Goal: Task Accomplishment & Management: Manage account settings

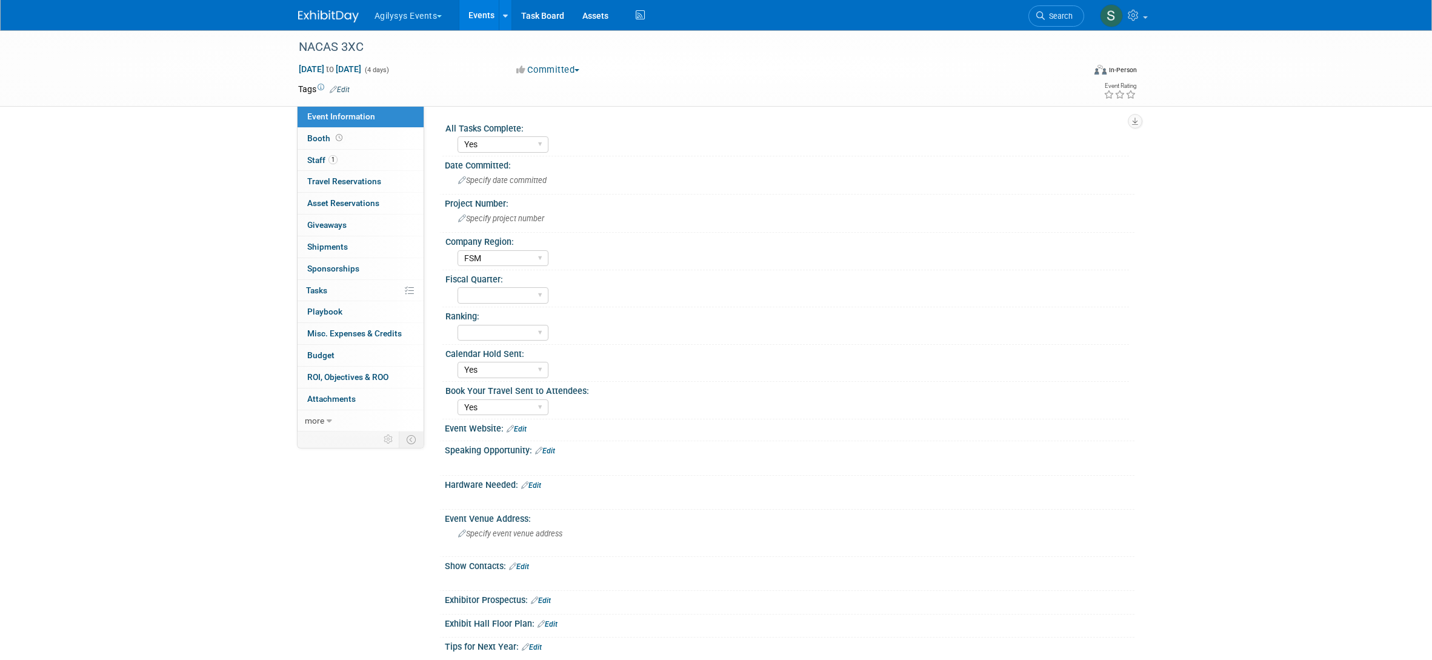
select select "Yes"
select select "FSM"
select select "Yes"
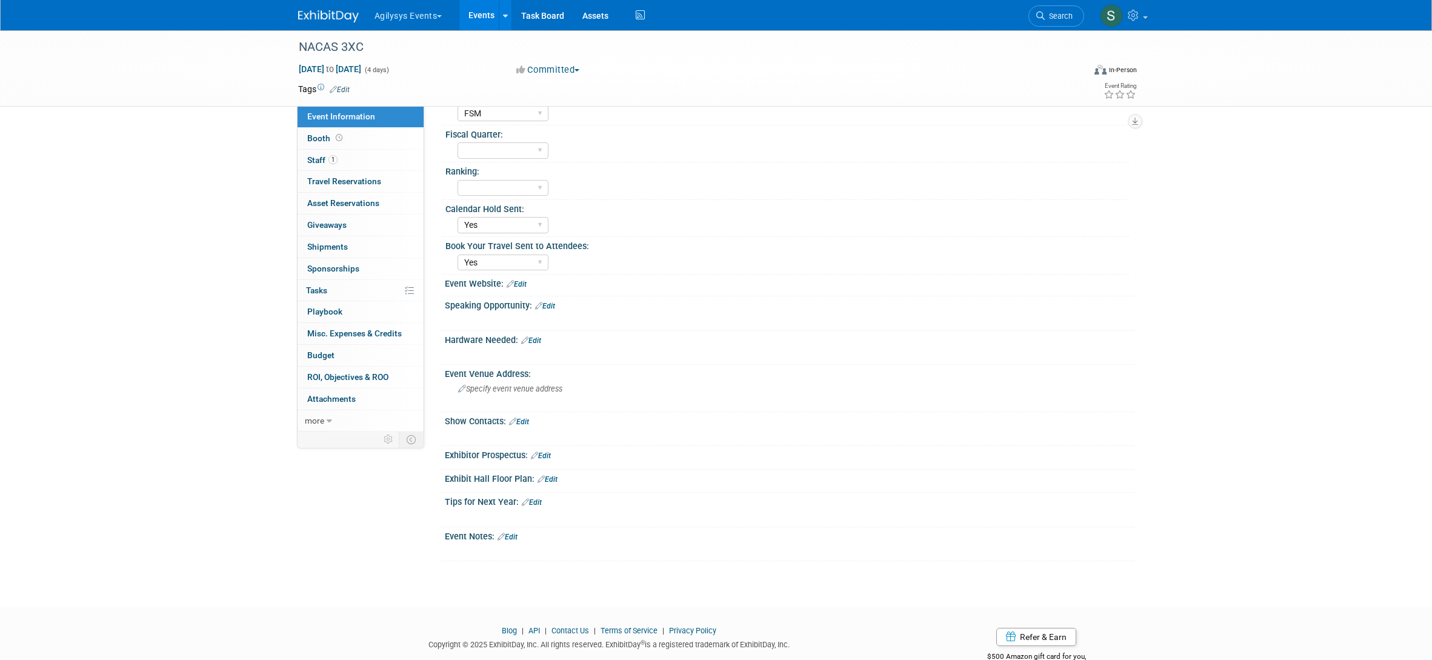
click at [323, 12] on img at bounding box center [328, 16] width 61 height 12
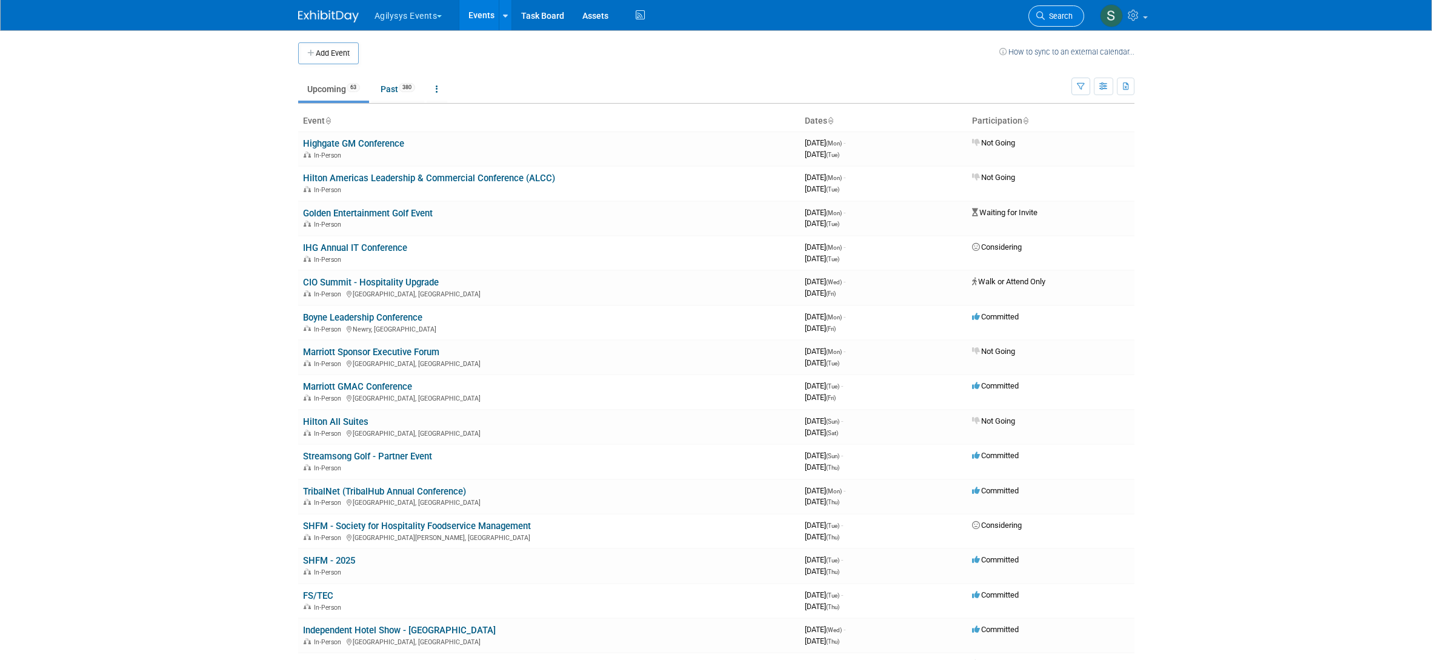
click at [1042, 12] on icon at bounding box center [1040, 16] width 8 height 8
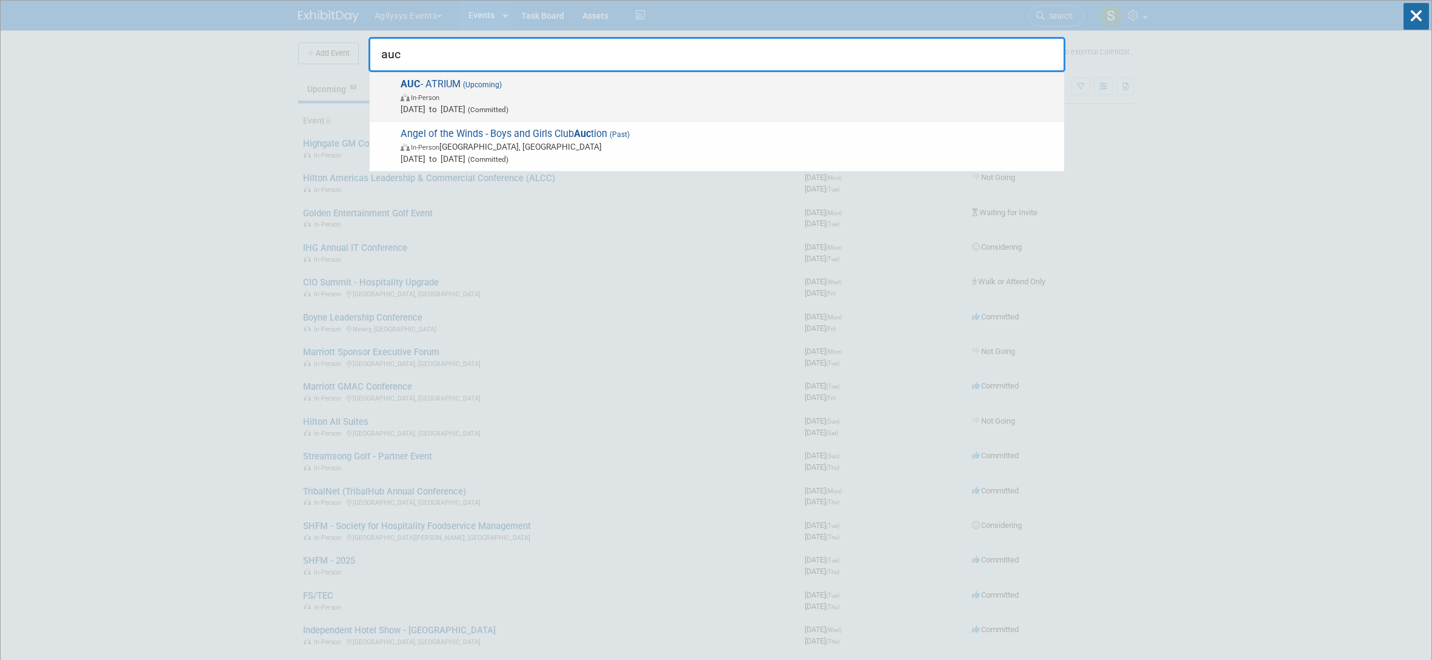
type input "auc"
click at [655, 107] on span "[DATE] to [DATE] (Committed)" at bounding box center [730, 109] width 658 height 12
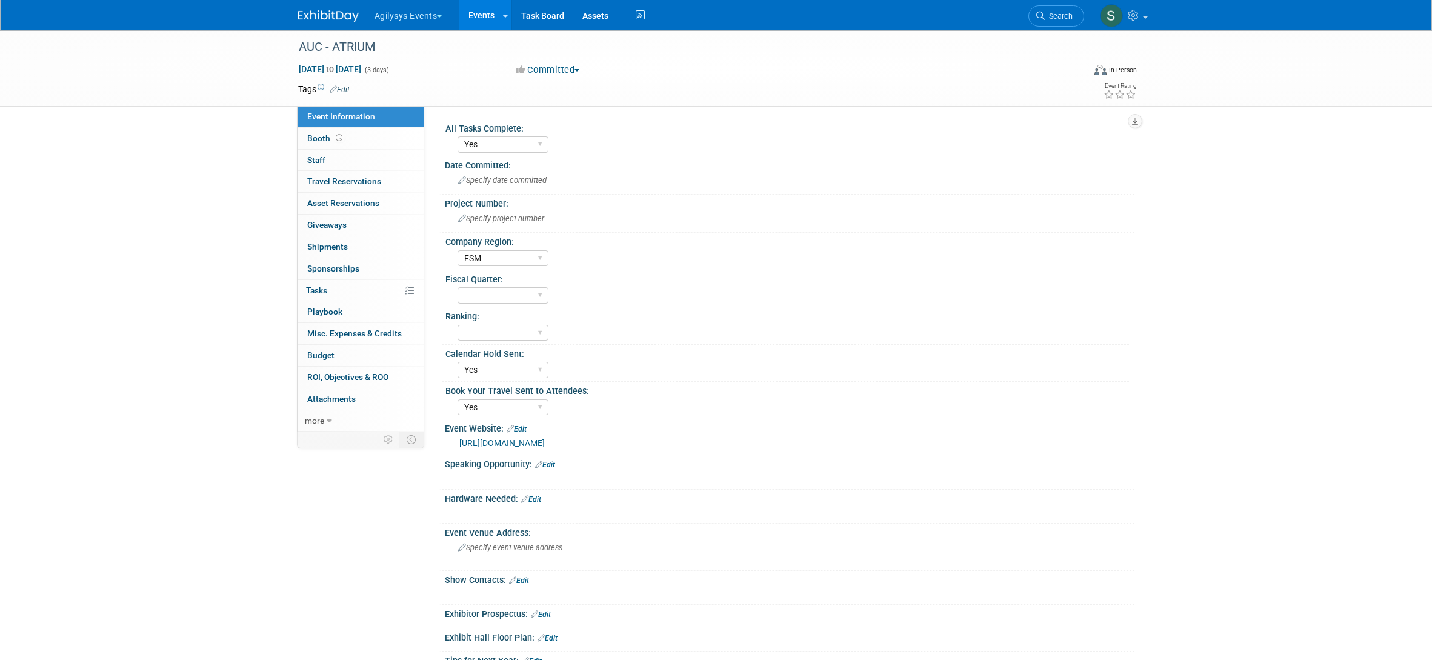
select select "Yes"
select select "FSM"
select select "Yes"
click at [338, 418] on link "more" at bounding box center [361, 420] width 126 height 21
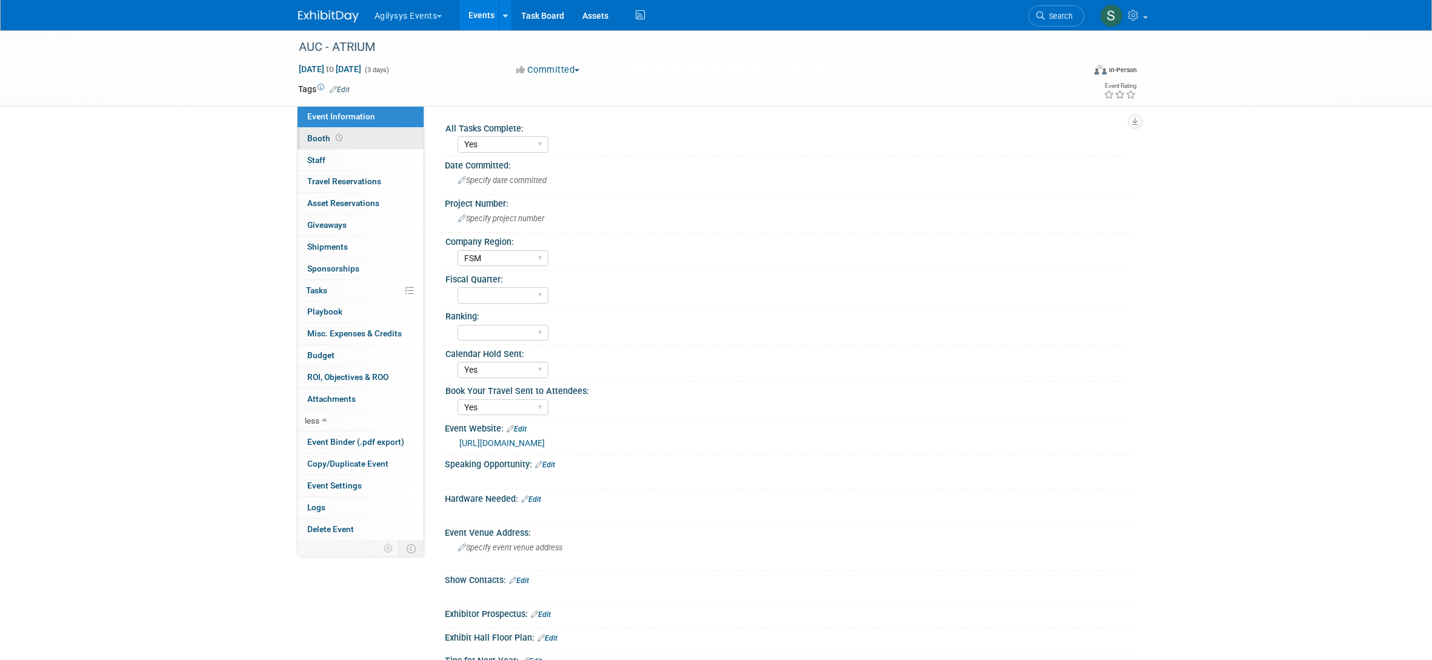
click at [320, 135] on span "Booth" at bounding box center [326, 138] width 38 height 10
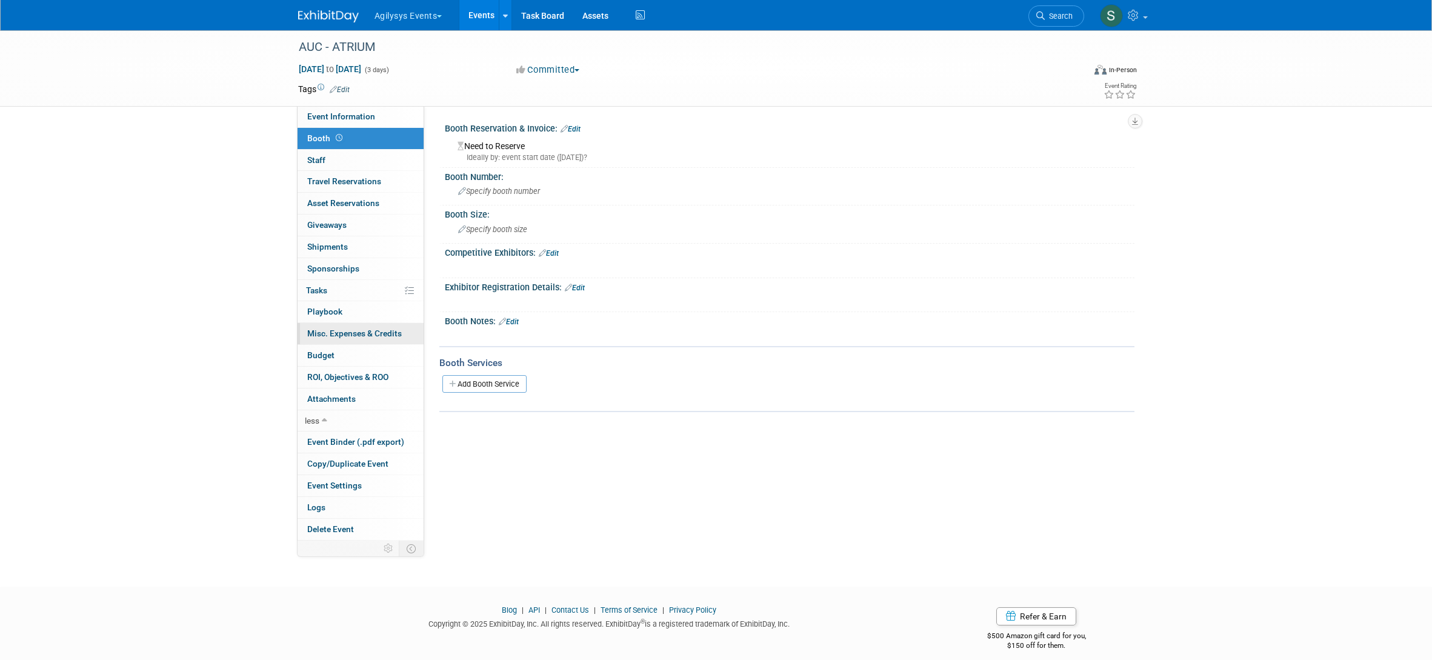
click at [338, 330] on span "Misc. Expenses & Credits 0" at bounding box center [354, 334] width 95 height 10
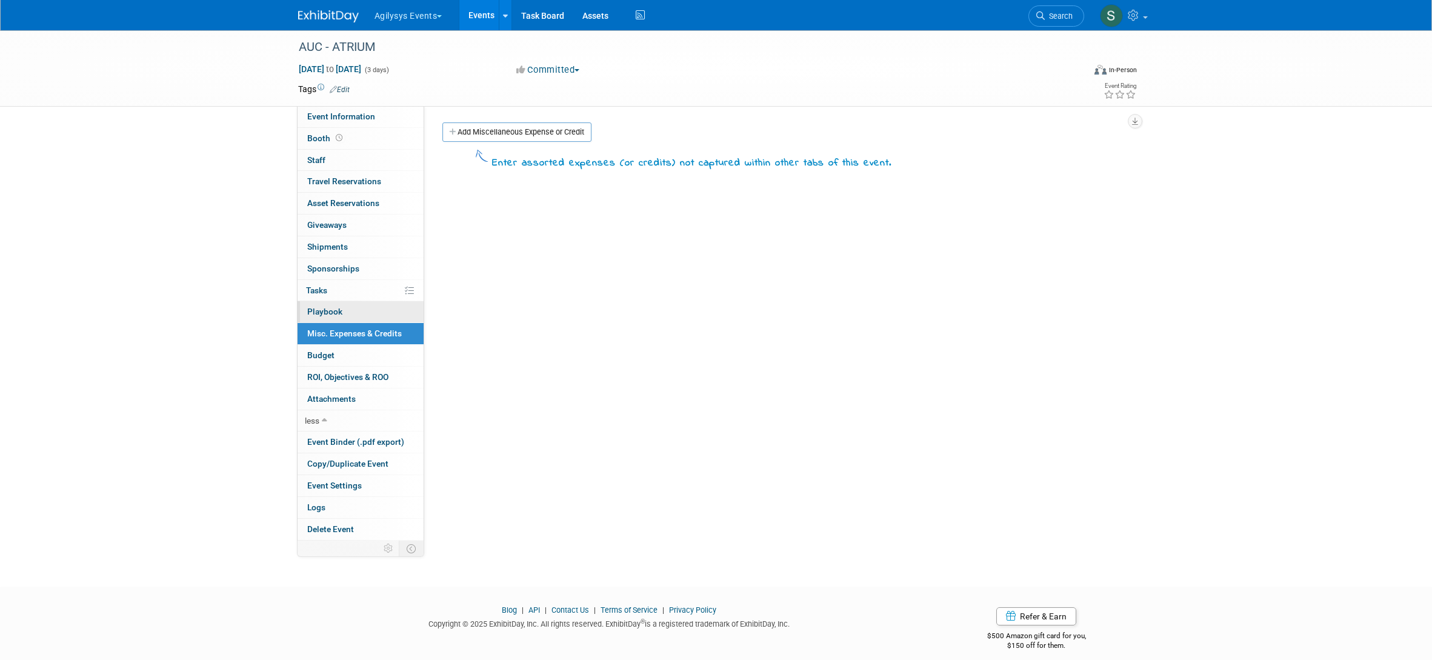
click at [342, 301] on link "0 Playbook 0" at bounding box center [361, 311] width 126 height 21
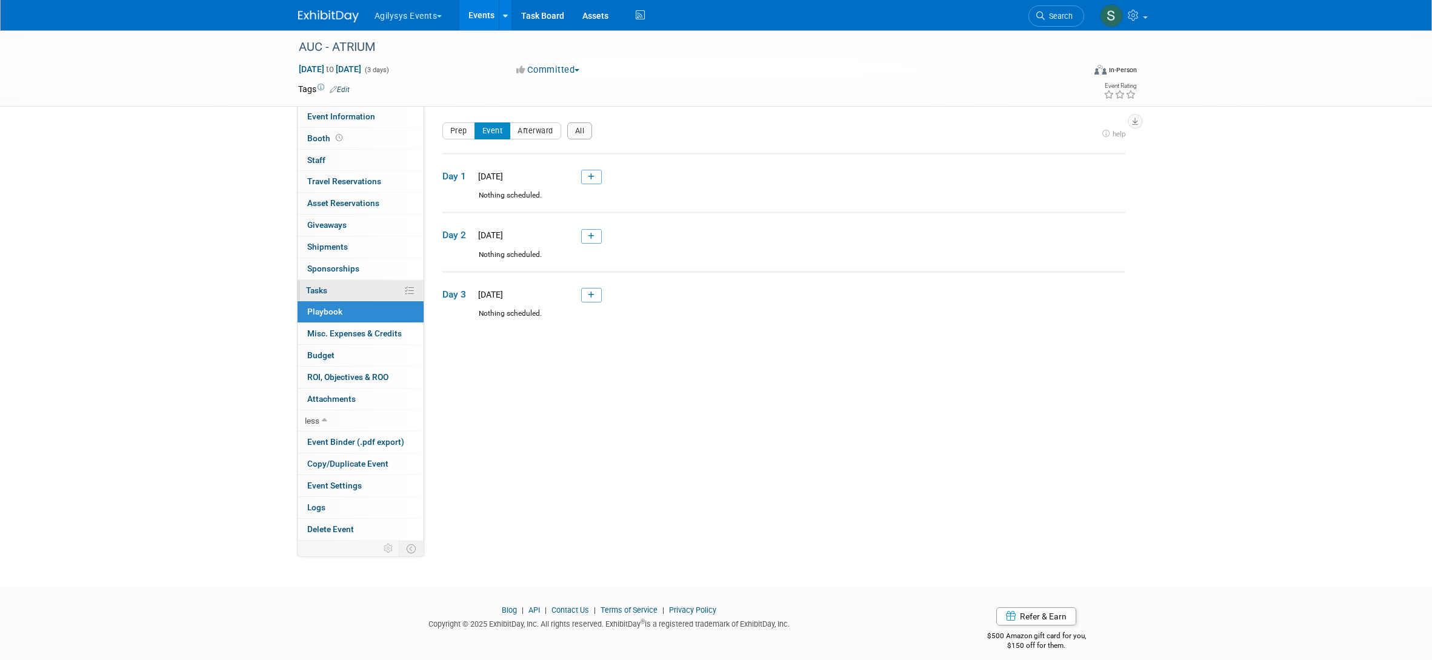
click at [341, 290] on link "0% Tasks 0%" at bounding box center [361, 290] width 126 height 21
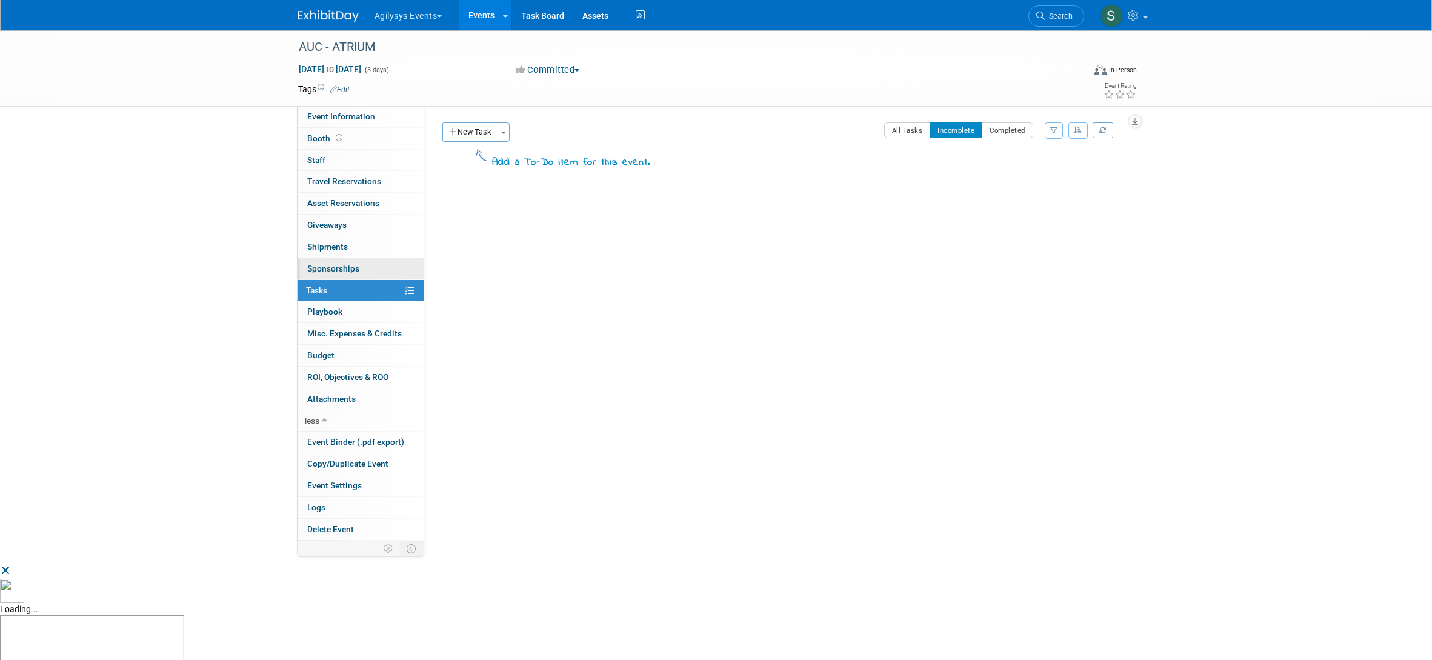
click at [343, 271] on span "Sponsorships 0" at bounding box center [333, 269] width 52 height 10
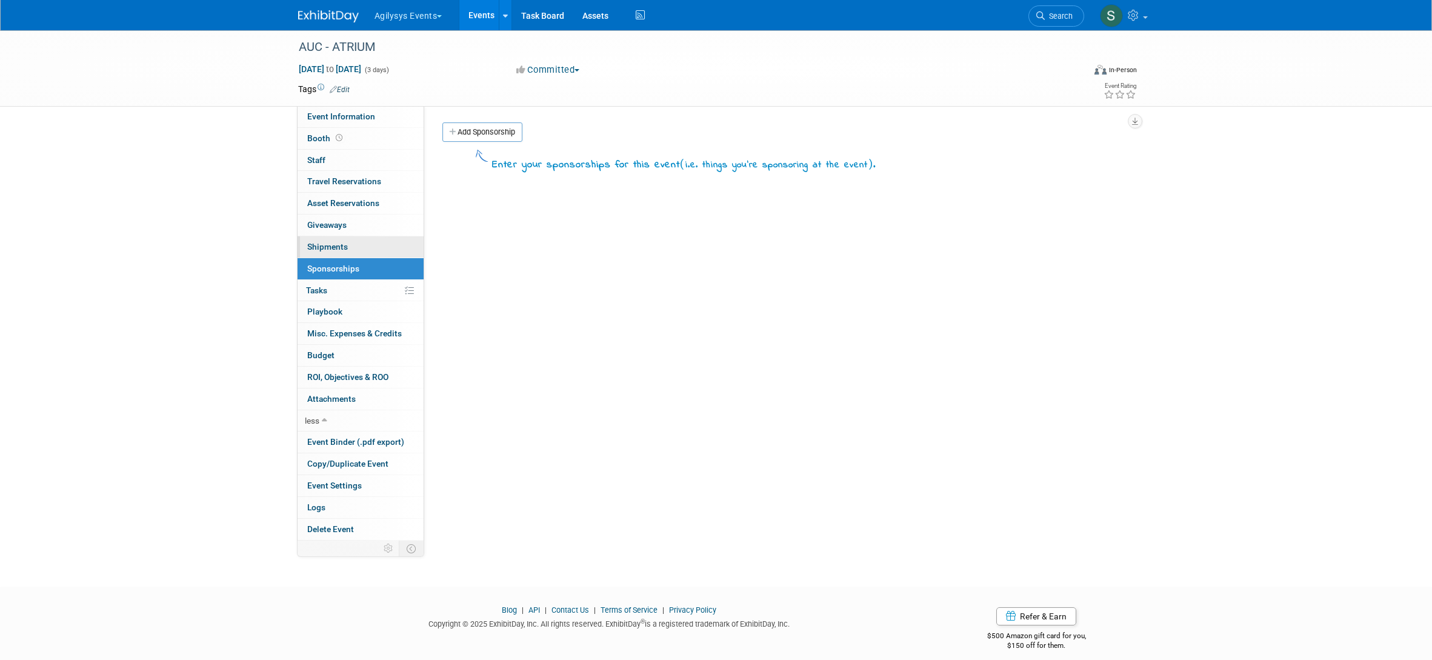
click at [344, 240] on link "0 Shipments 0" at bounding box center [361, 246] width 126 height 21
click at [349, 212] on link "0 Asset Reservations 0" at bounding box center [361, 203] width 126 height 21
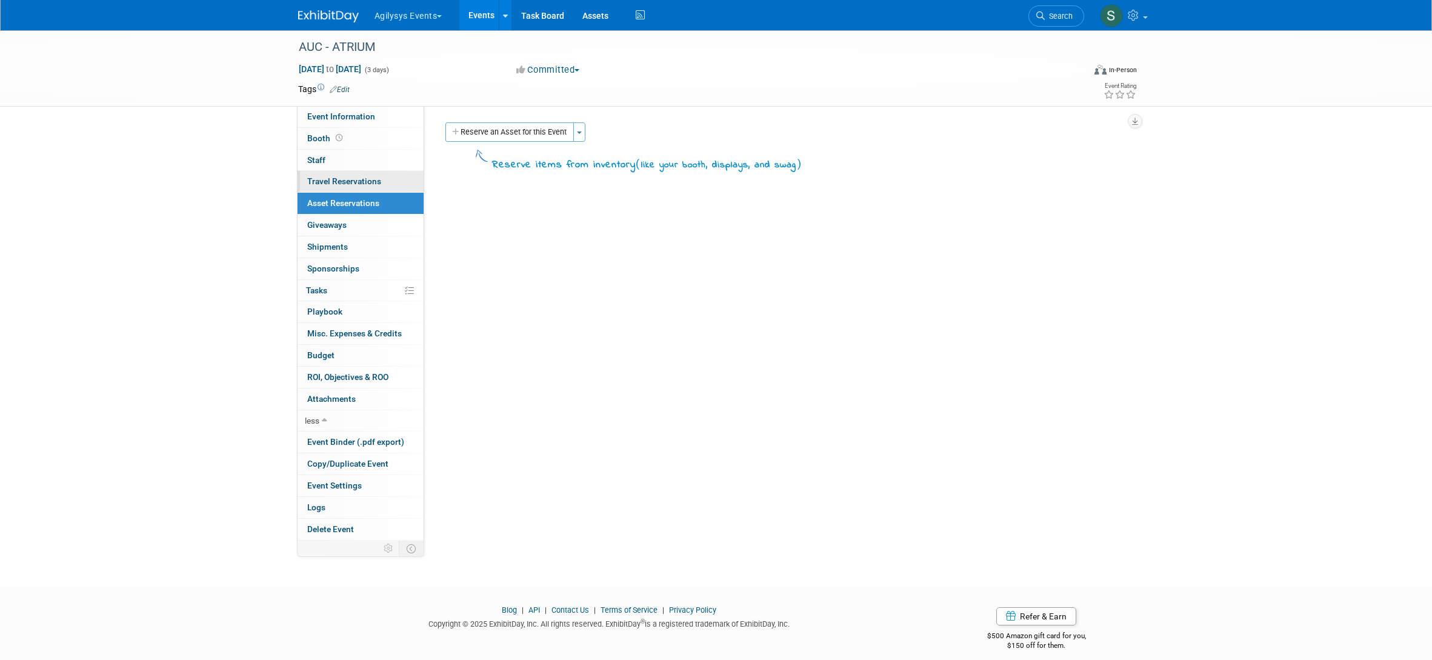
click at [351, 189] on link "0 Travel Reservations 0" at bounding box center [361, 181] width 126 height 21
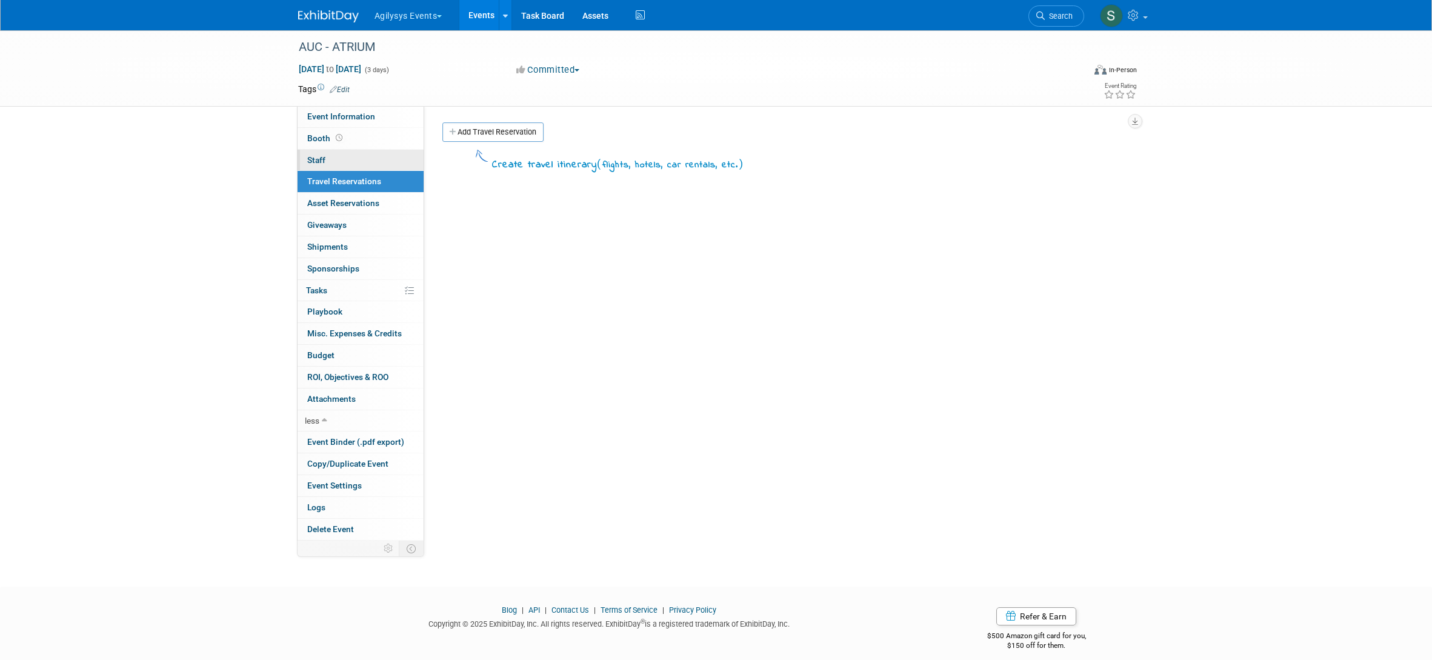
click at [342, 160] on link "0 Staff 0" at bounding box center [361, 160] width 126 height 21
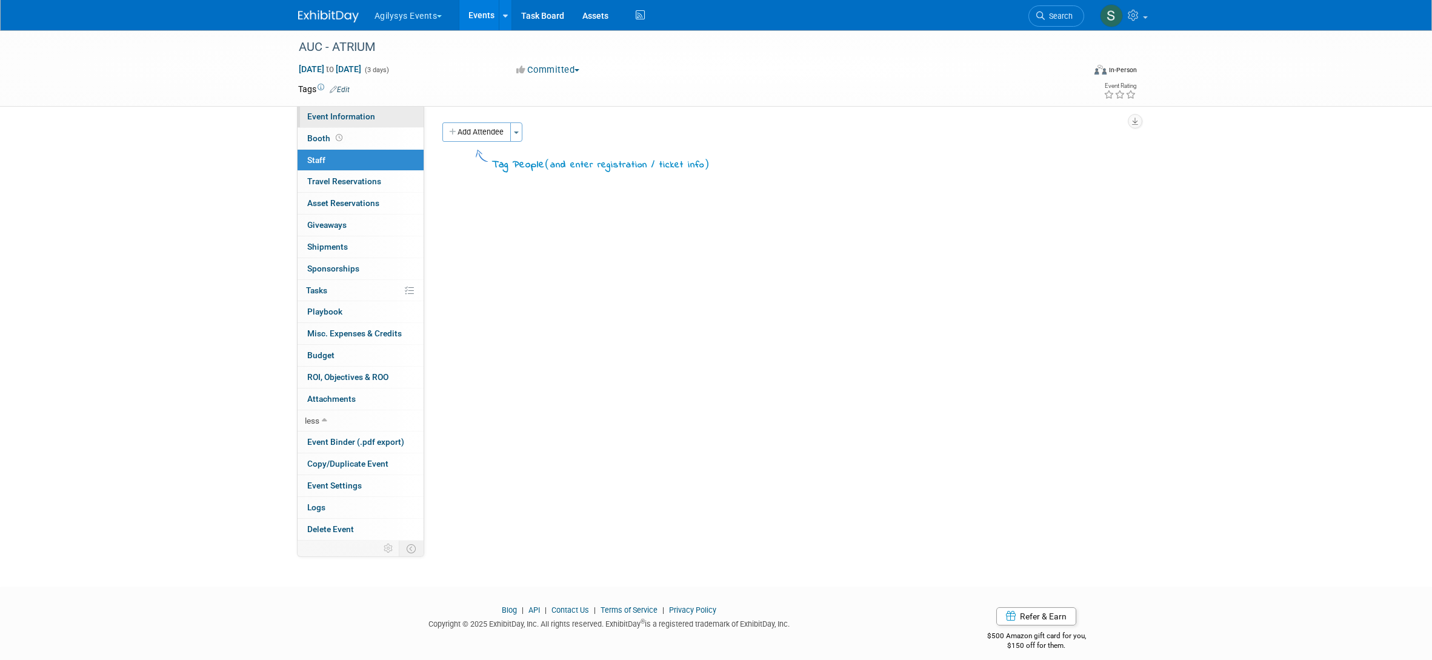
click at [344, 117] on span "Event Information" at bounding box center [341, 117] width 68 height 10
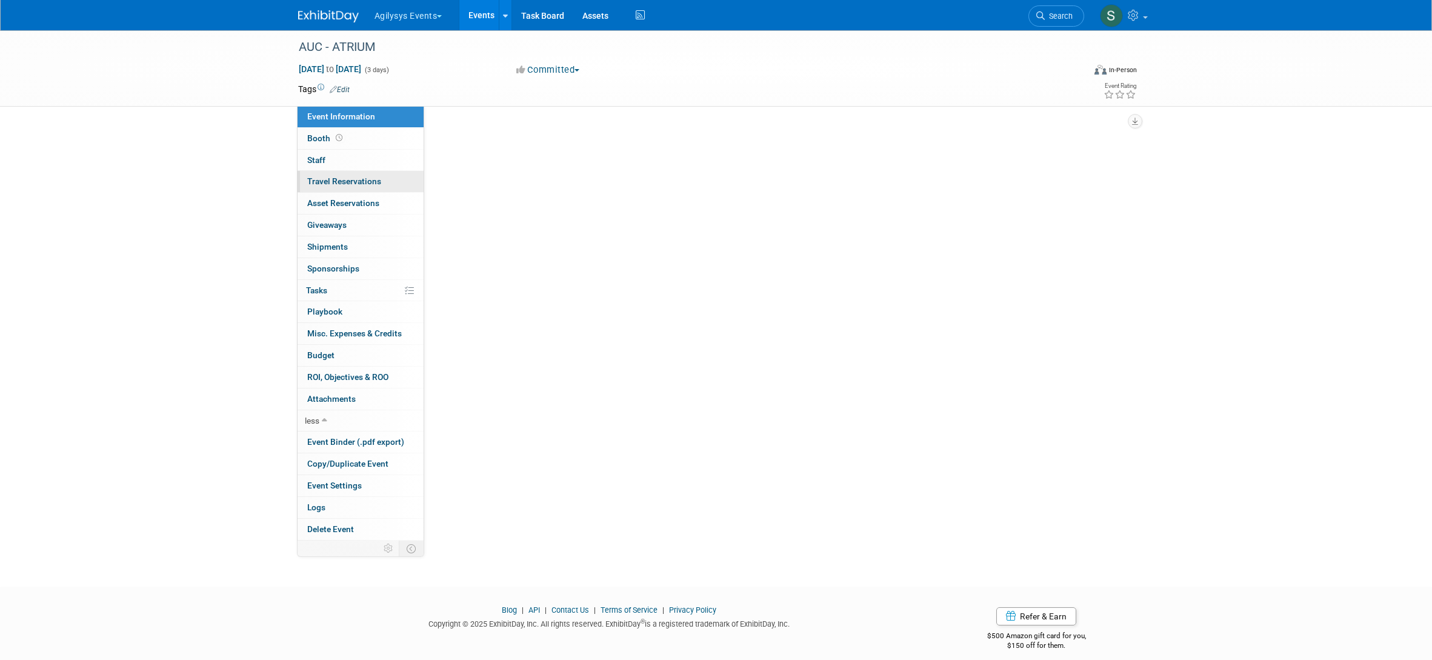
select select "Yes"
select select "FSM"
select select "Yes"
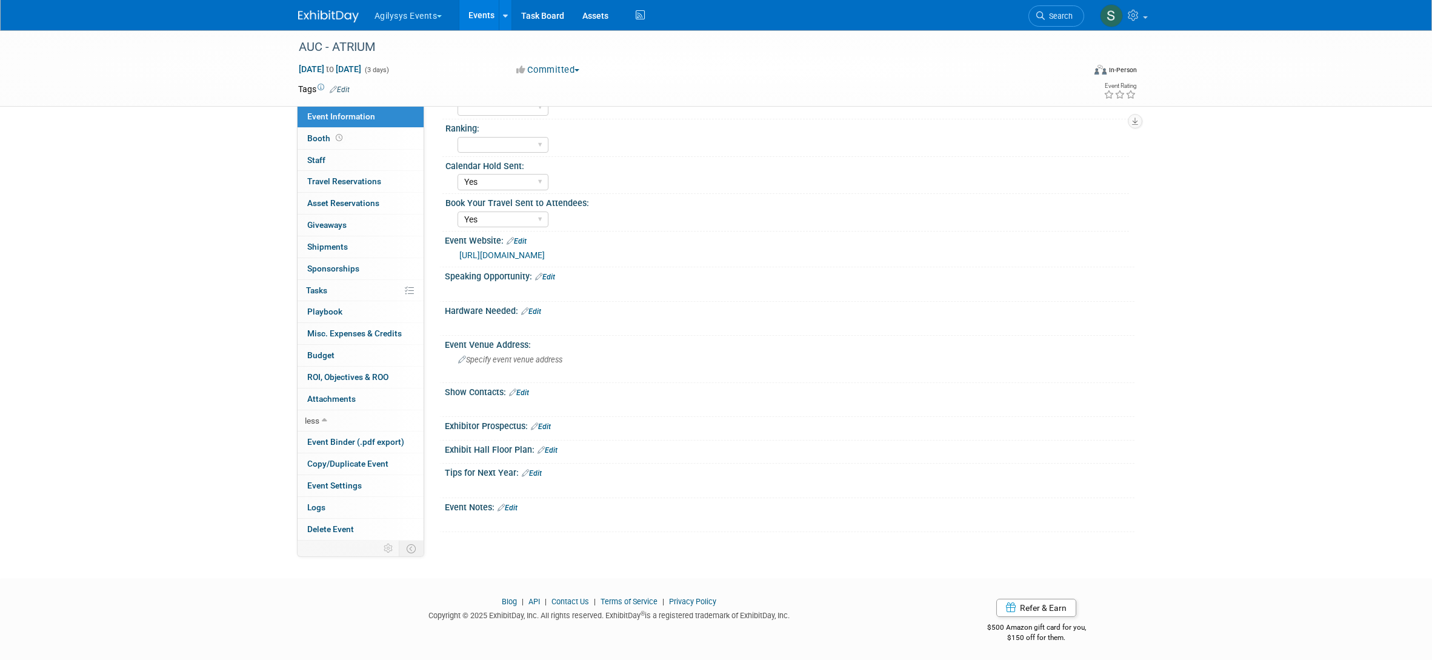
scroll to position [191, 0]
click at [518, 504] on link "Edit" at bounding box center [508, 505] width 20 height 8
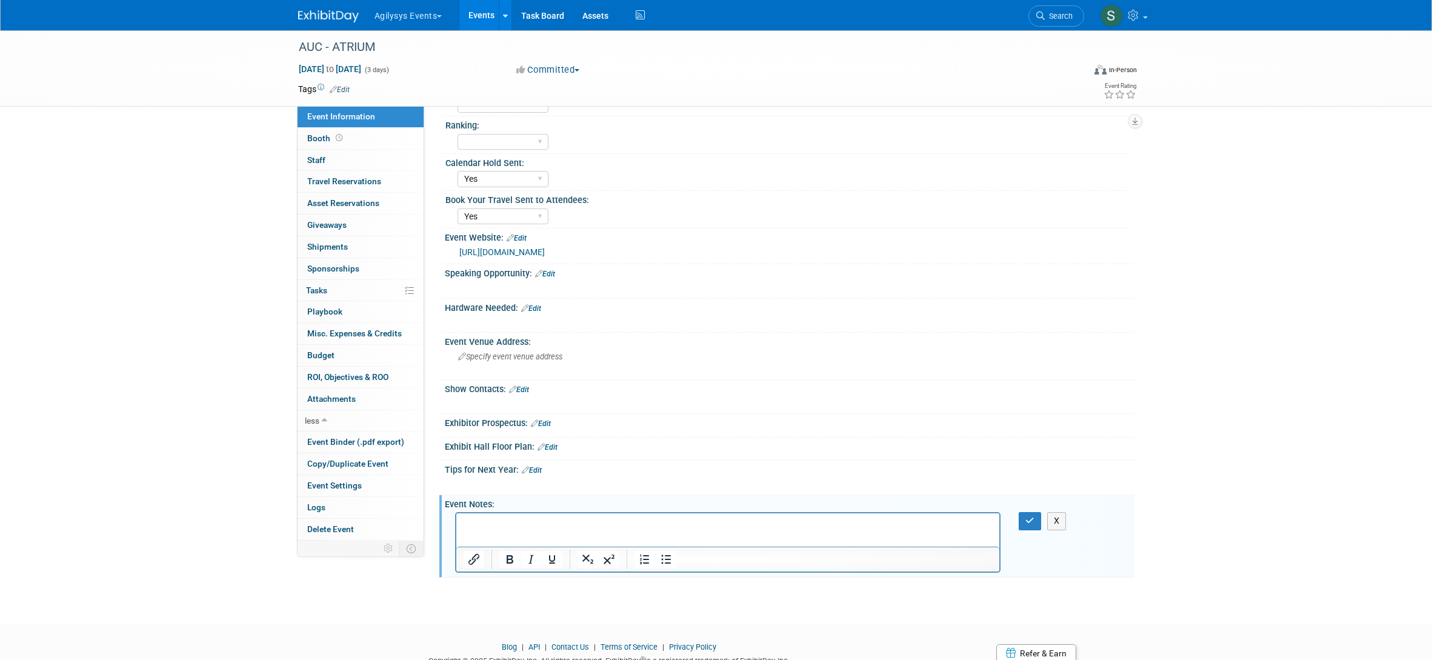
scroll to position [0, 0]
click at [654, 528] on p "Rich Text Area. Press ALT-0 for help." at bounding box center [728, 524] width 530 height 12
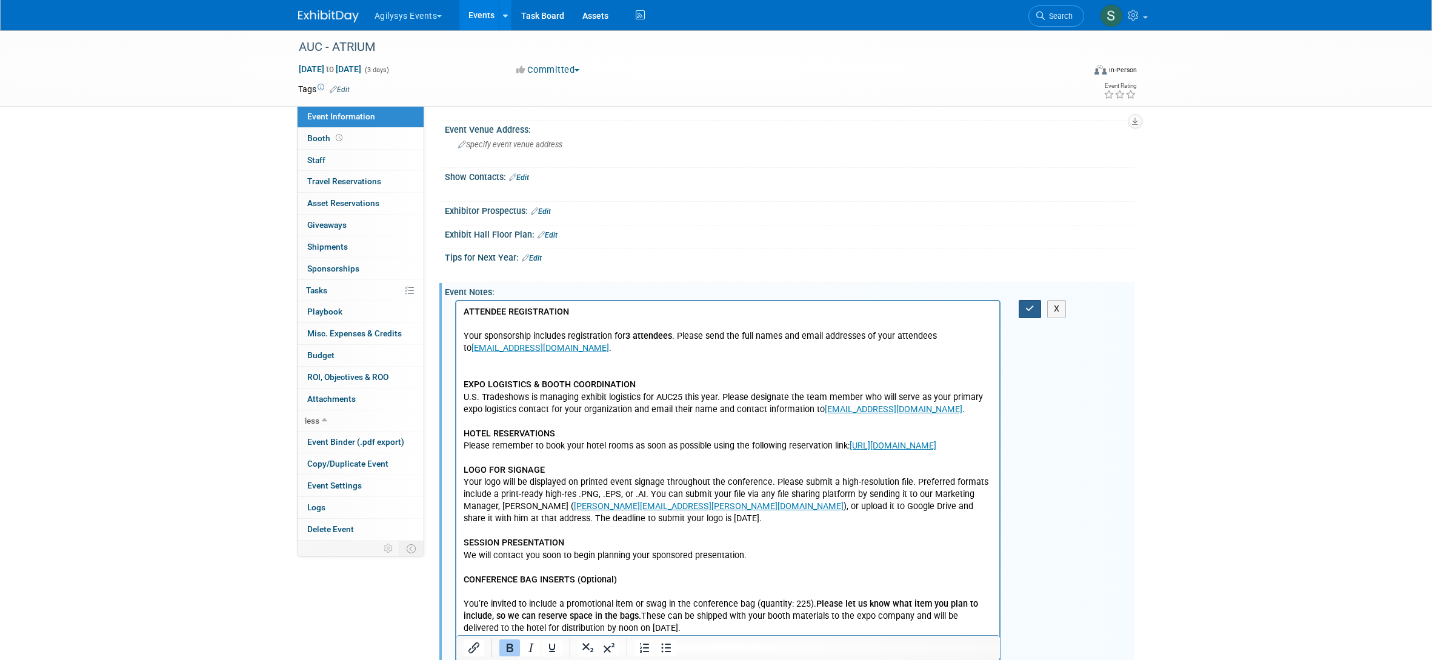
click at [1029, 310] on icon "button" at bounding box center [1030, 308] width 9 height 8
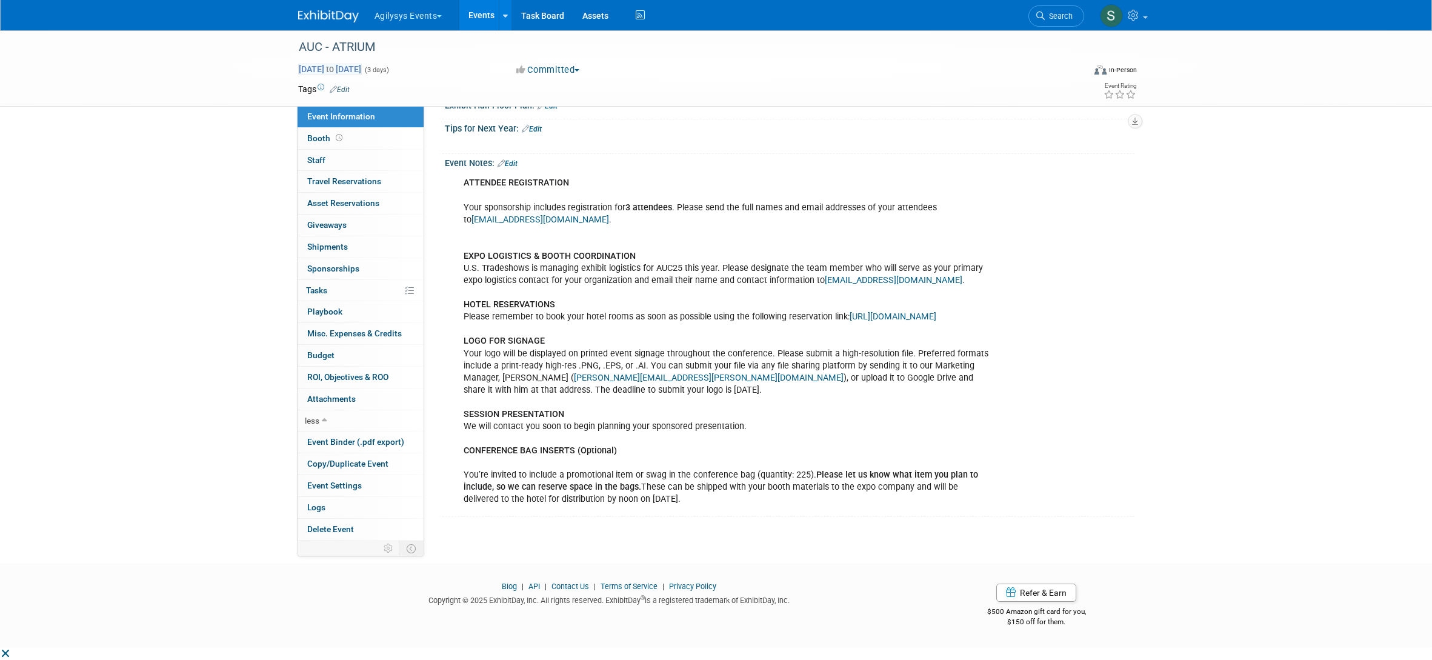
scroll to position [0, 0]
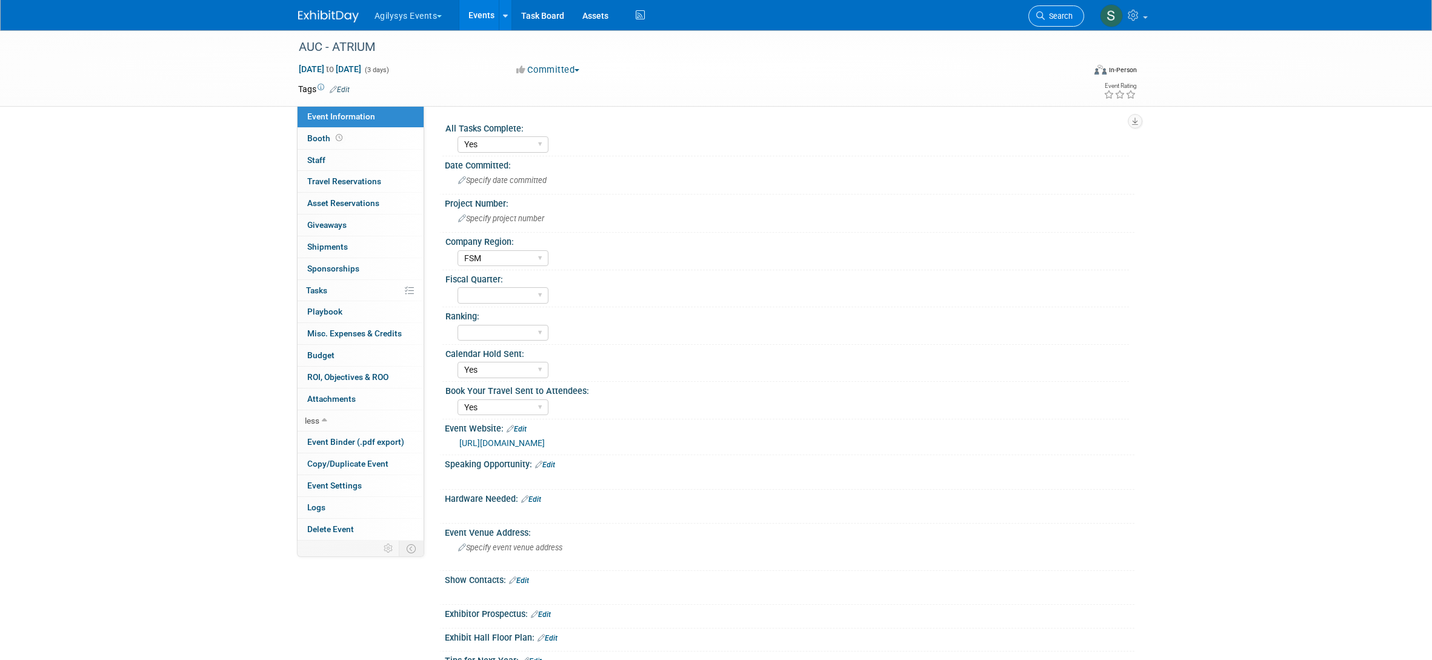
click at [1062, 18] on span "Search" at bounding box center [1059, 16] width 28 height 9
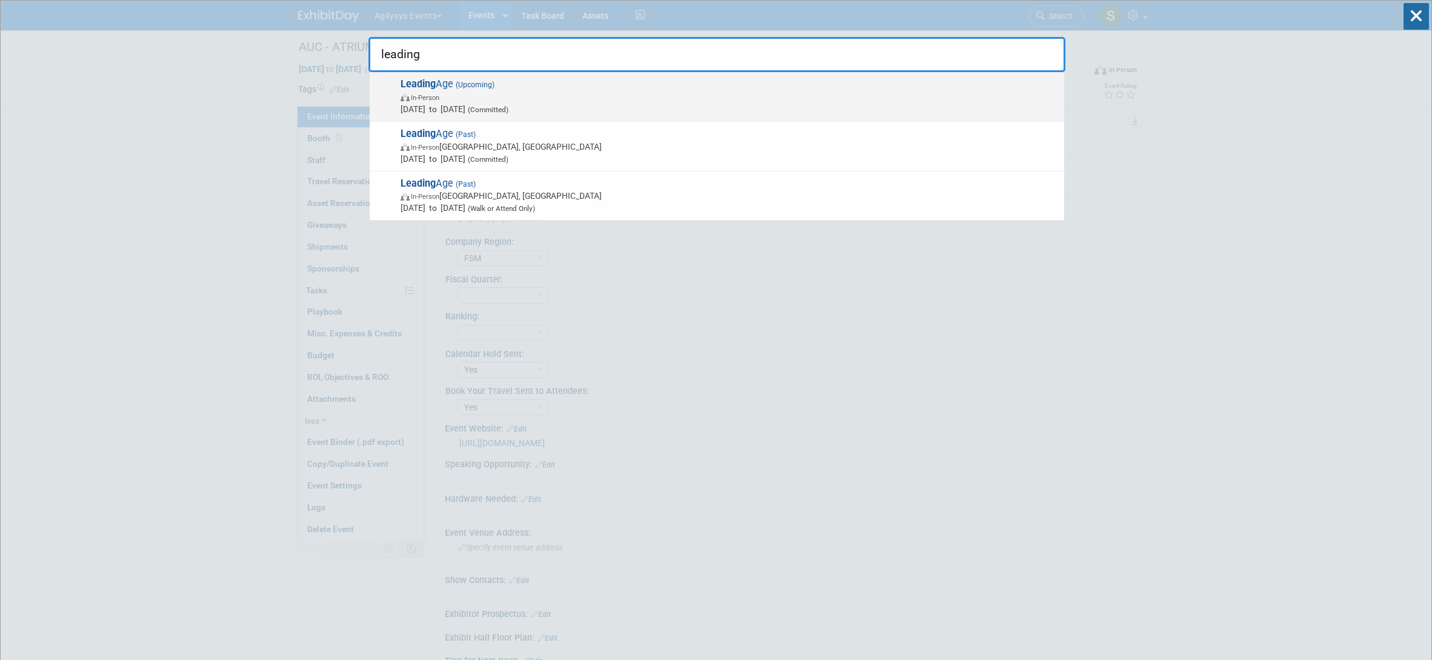
type input "leading"
click at [562, 94] on span "In-Person" at bounding box center [730, 97] width 658 height 12
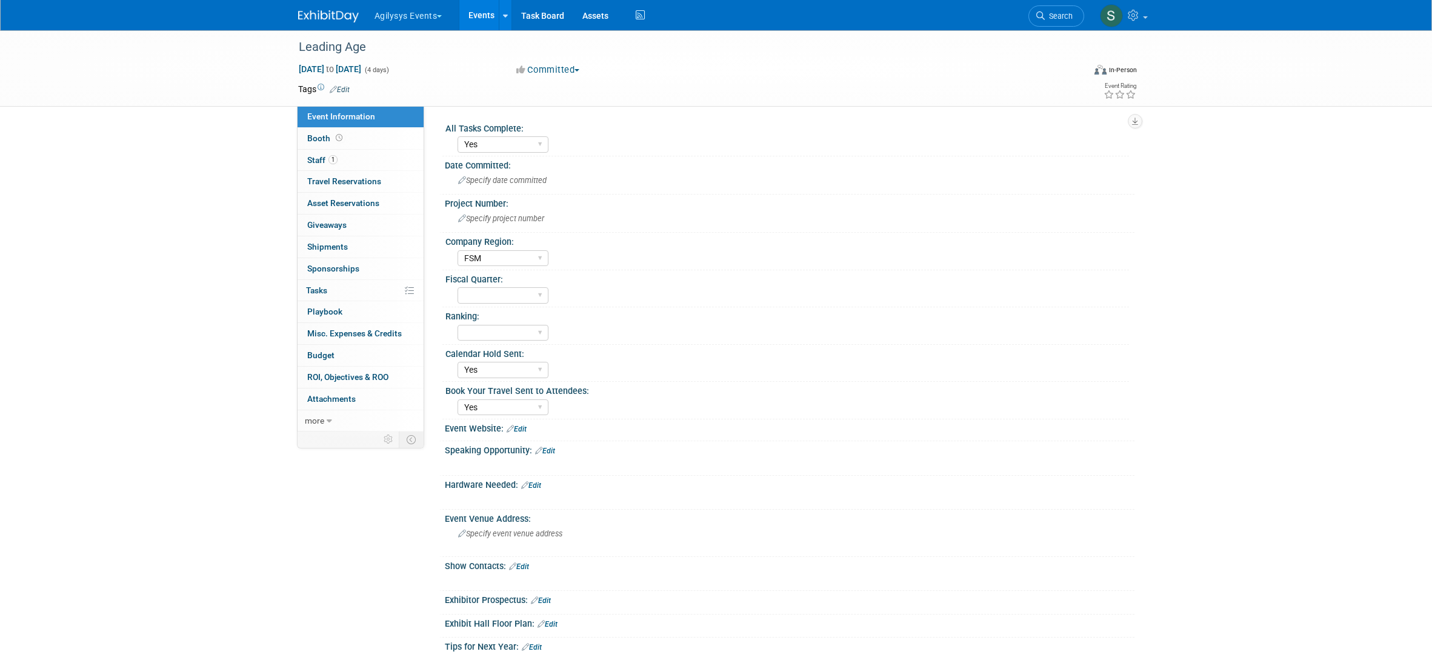
select select "Yes"
select select "FSM"
select select "Yes"
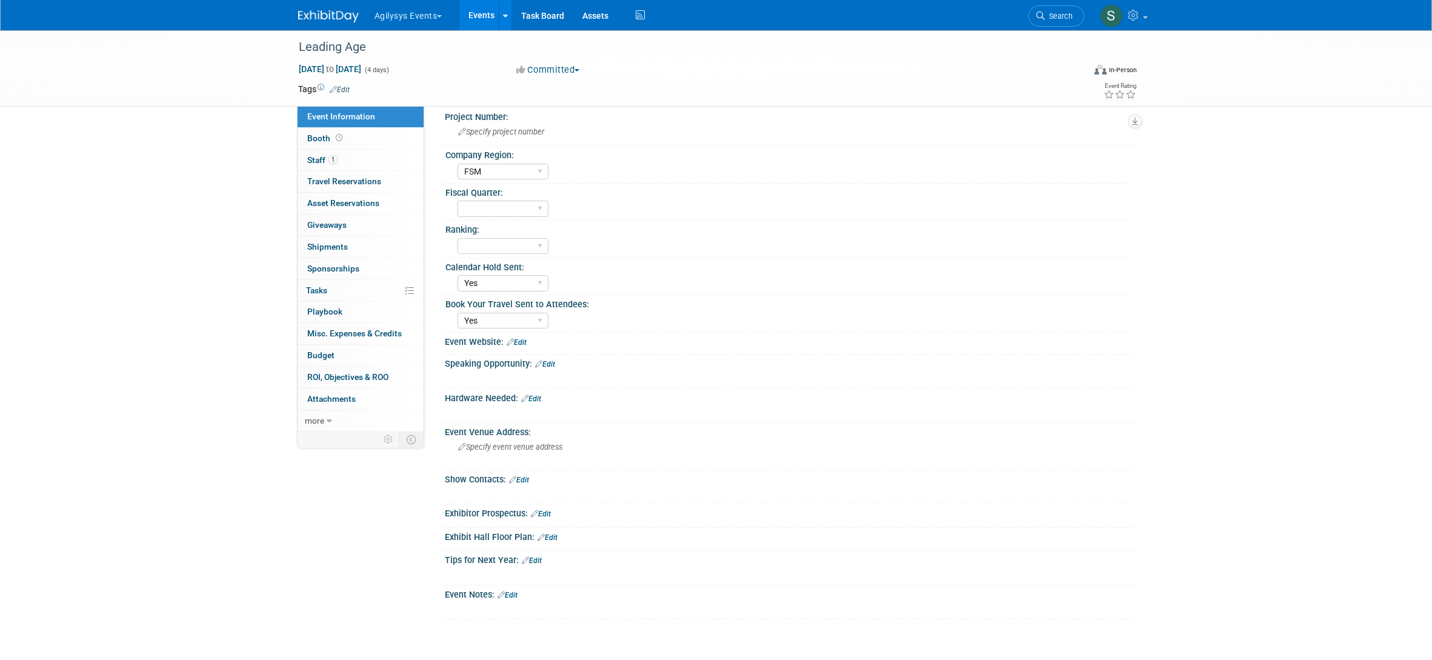
scroll to position [177, 0]
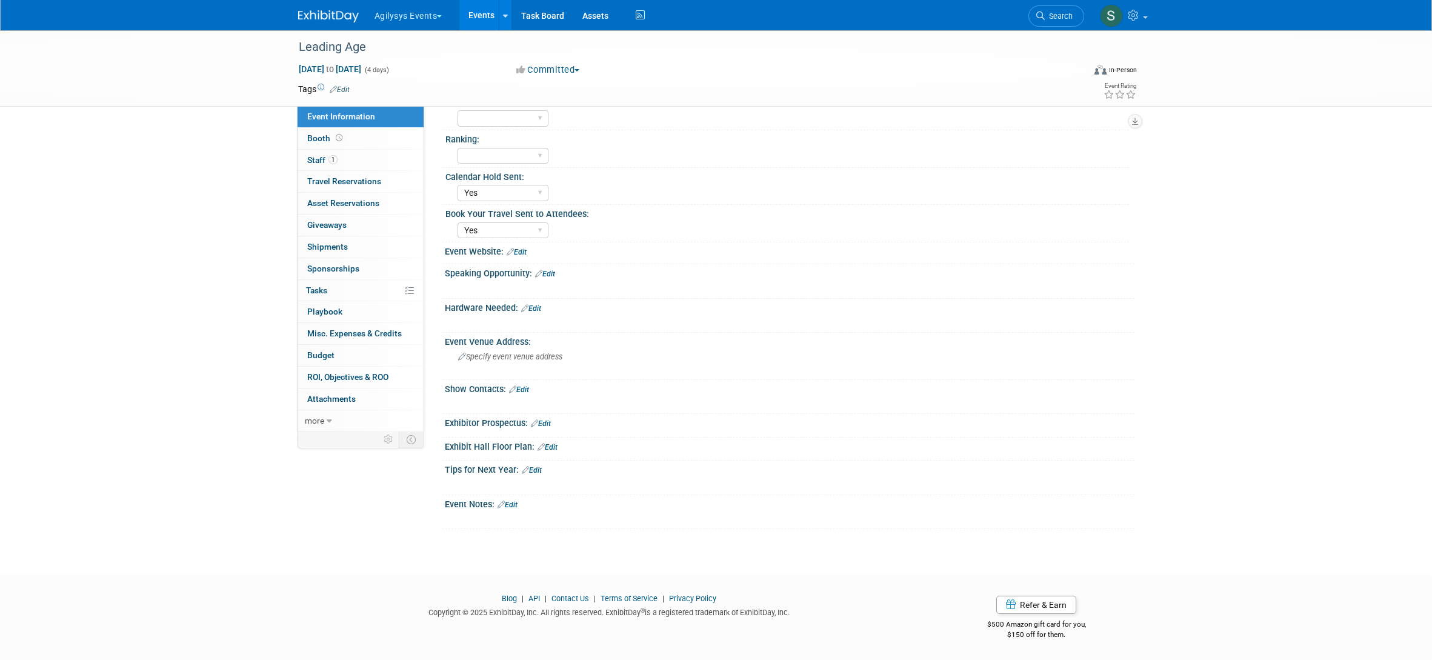
click at [512, 505] on link "Edit" at bounding box center [508, 505] width 20 height 8
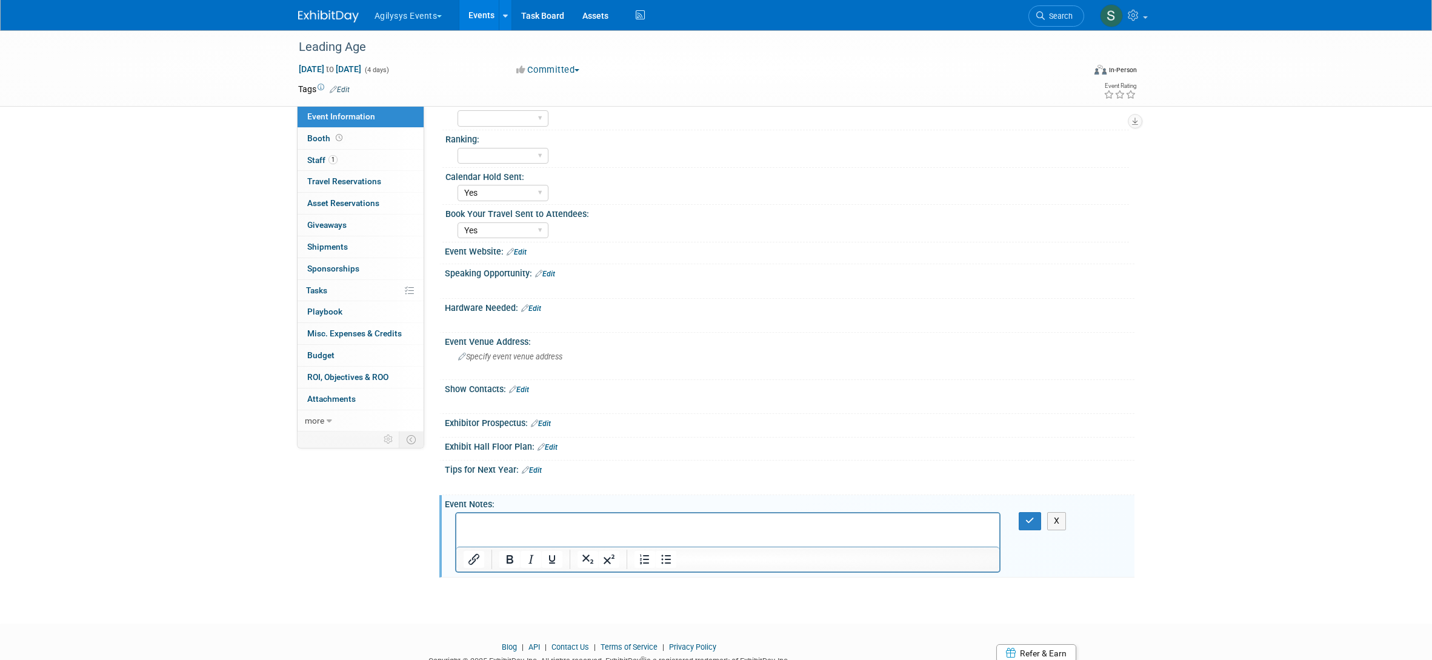
scroll to position [0, 0]
click at [1028, 524] on icon "button" at bounding box center [1030, 520] width 9 height 8
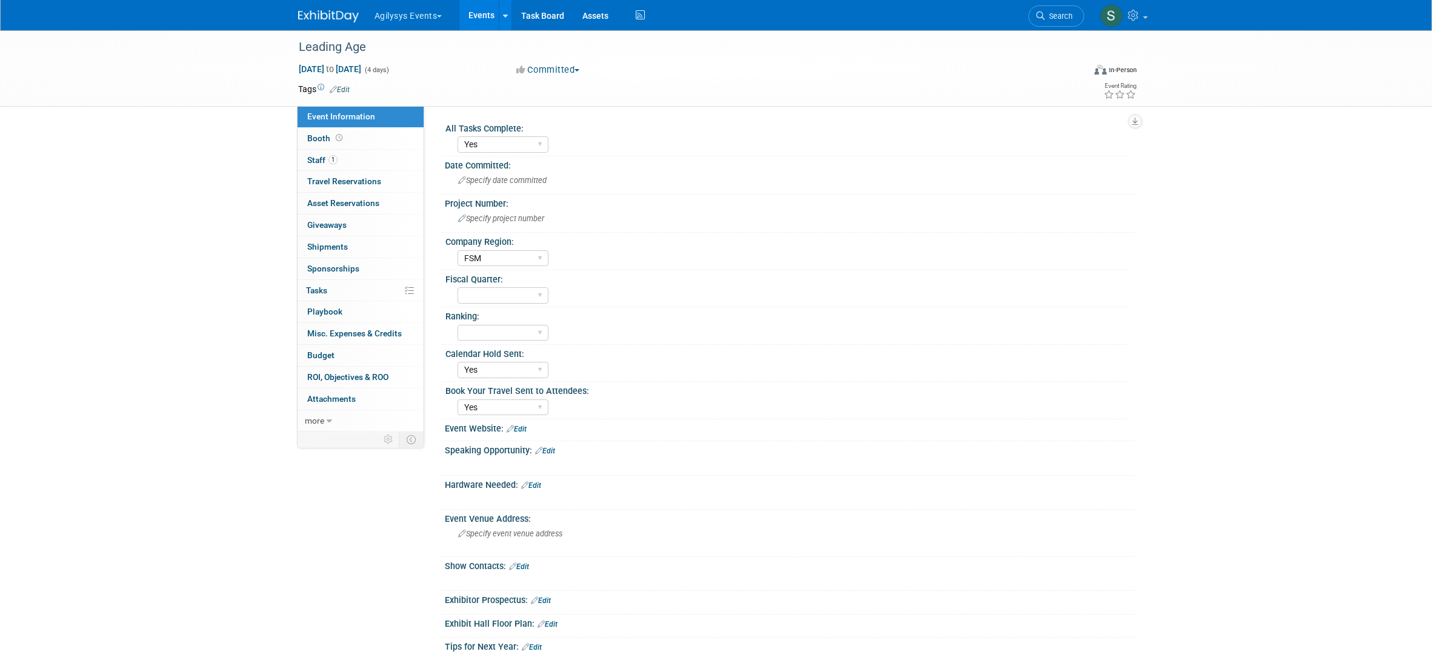
click at [345, 91] on link "Edit" at bounding box center [340, 89] width 20 height 8
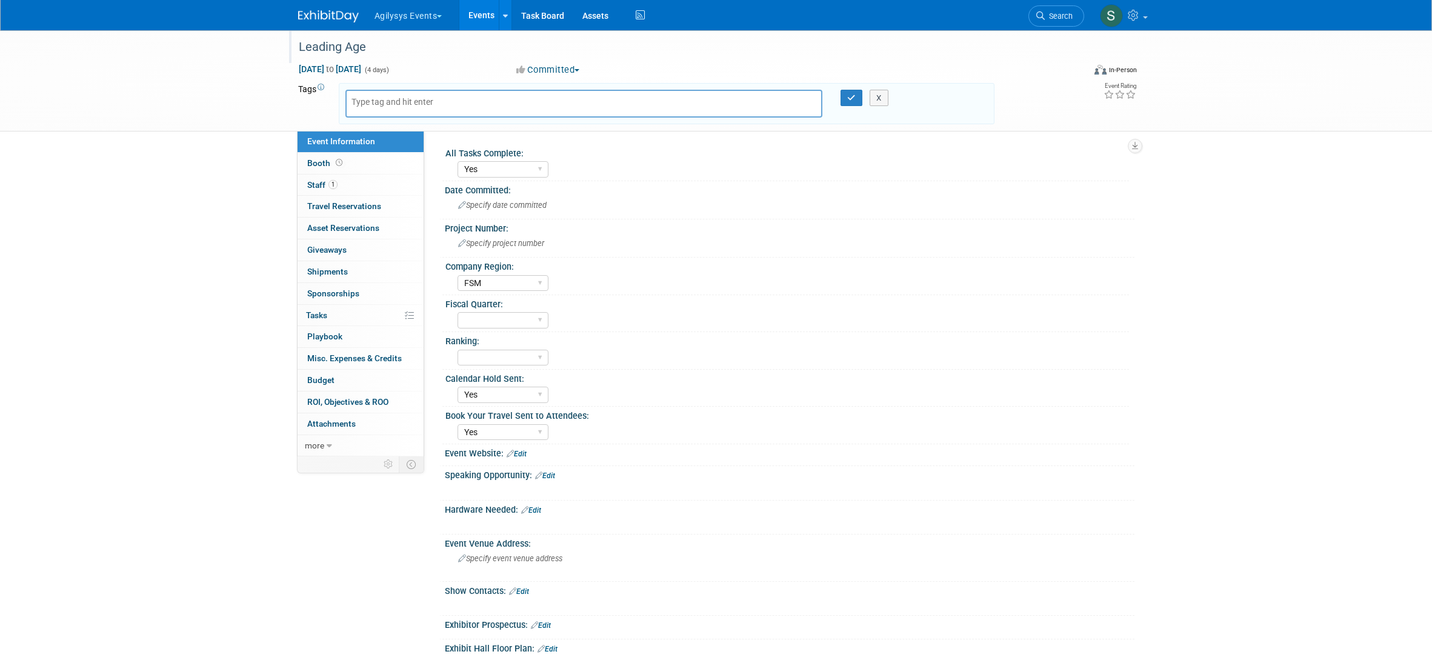
click at [432, 52] on div "Leading Age" at bounding box center [681, 47] width 772 height 22
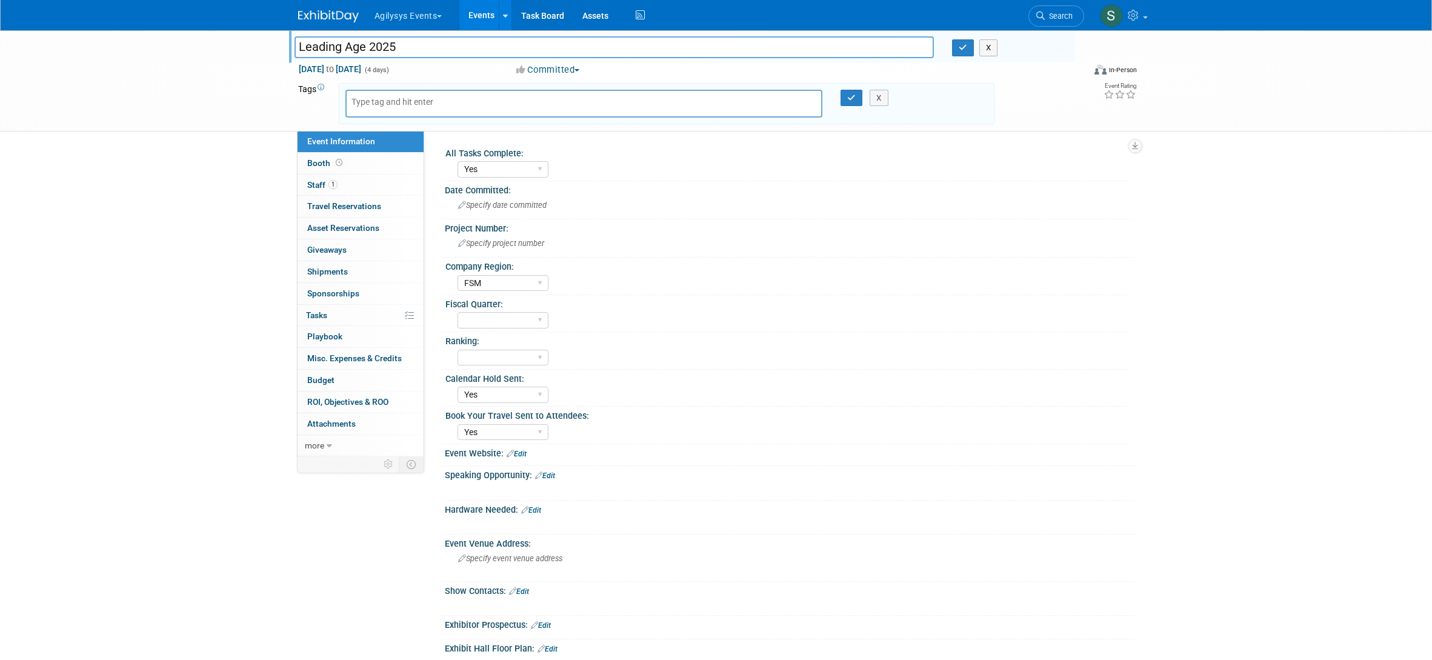
type input "Leading Age 2025"
click at [173, 109] on div "Leading Age Leading Age 2025 X Nov 2, 2025 to Nov 5, 2025 (4 days) Nov 2, 2025 …" at bounding box center [716, 80] width 1432 height 101
click at [959, 50] on icon "button" at bounding box center [963, 48] width 8 height 8
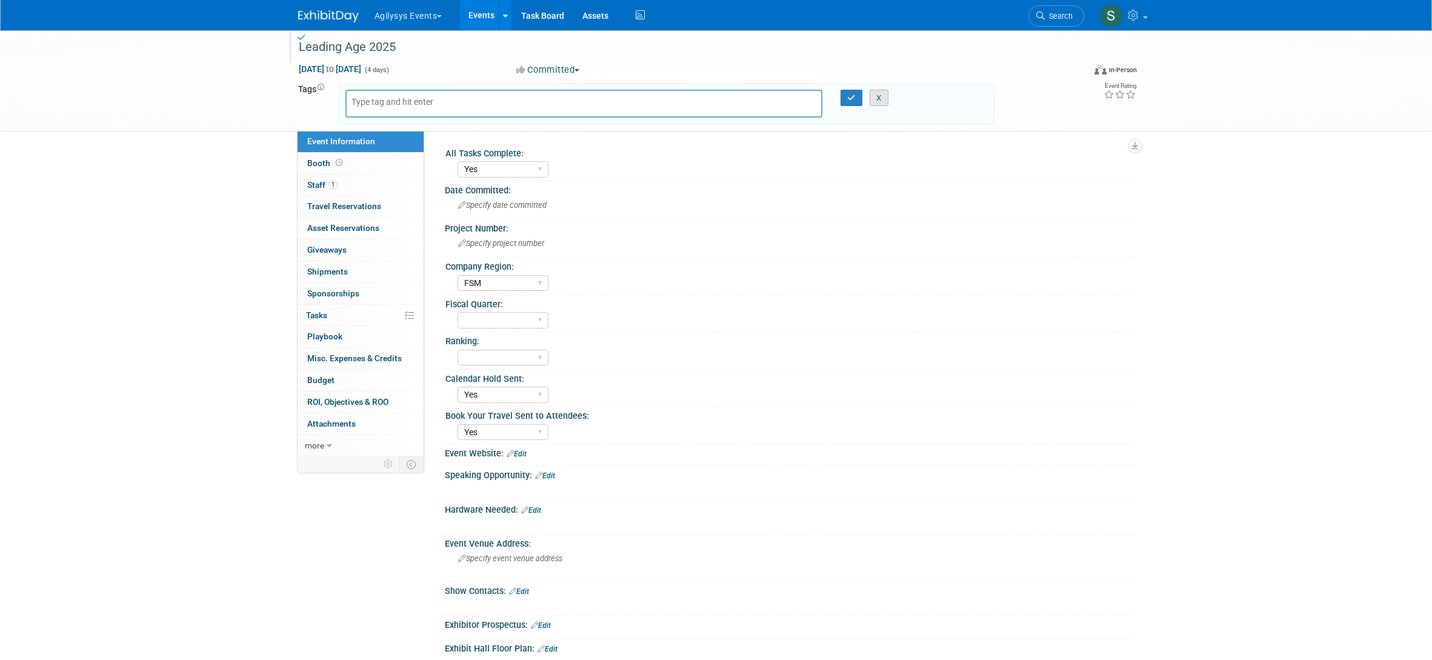
click at [878, 97] on button "X" at bounding box center [879, 98] width 19 height 17
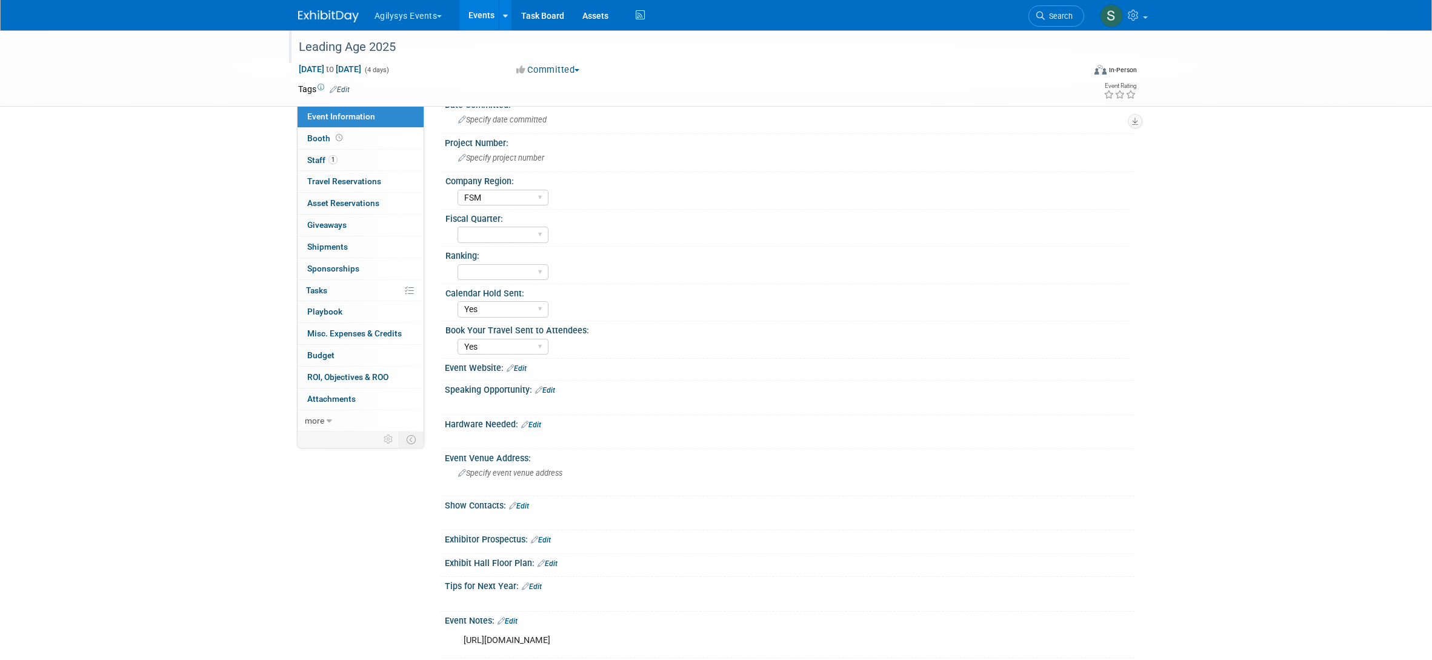
scroll to position [190, 0]
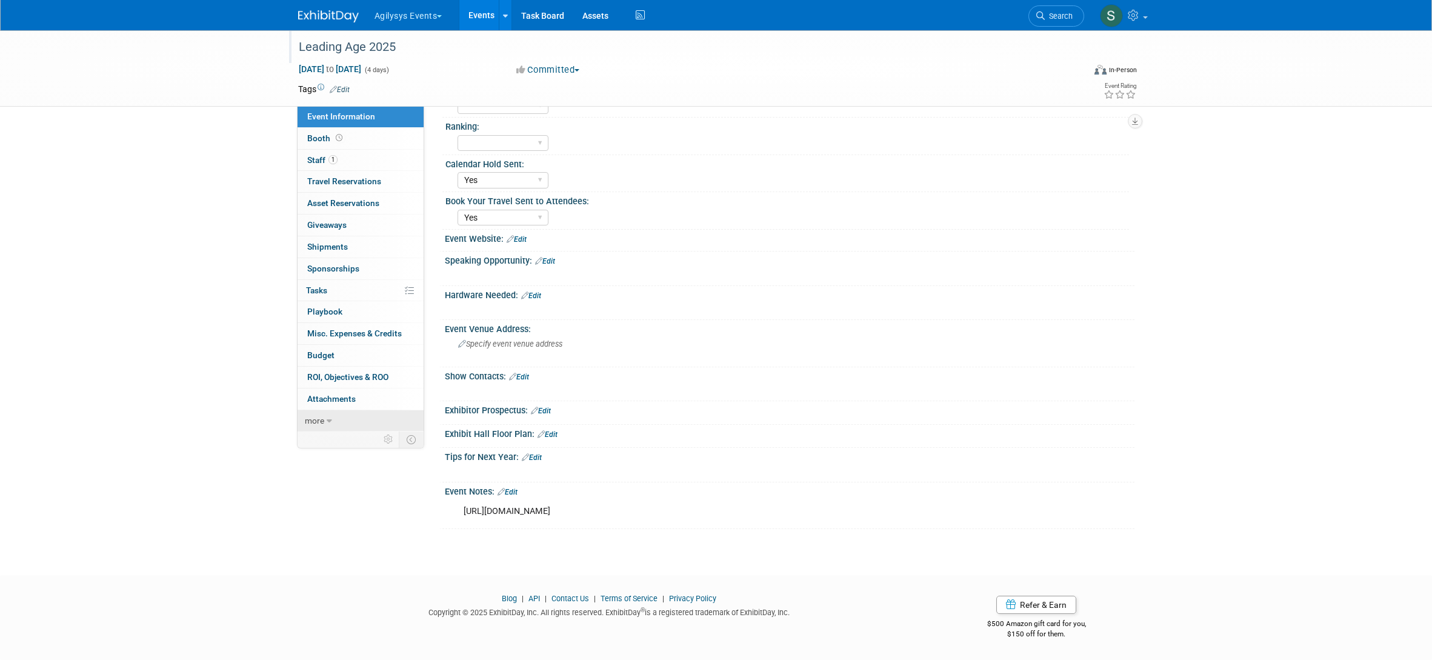
click at [334, 422] on link "more" at bounding box center [361, 420] width 126 height 21
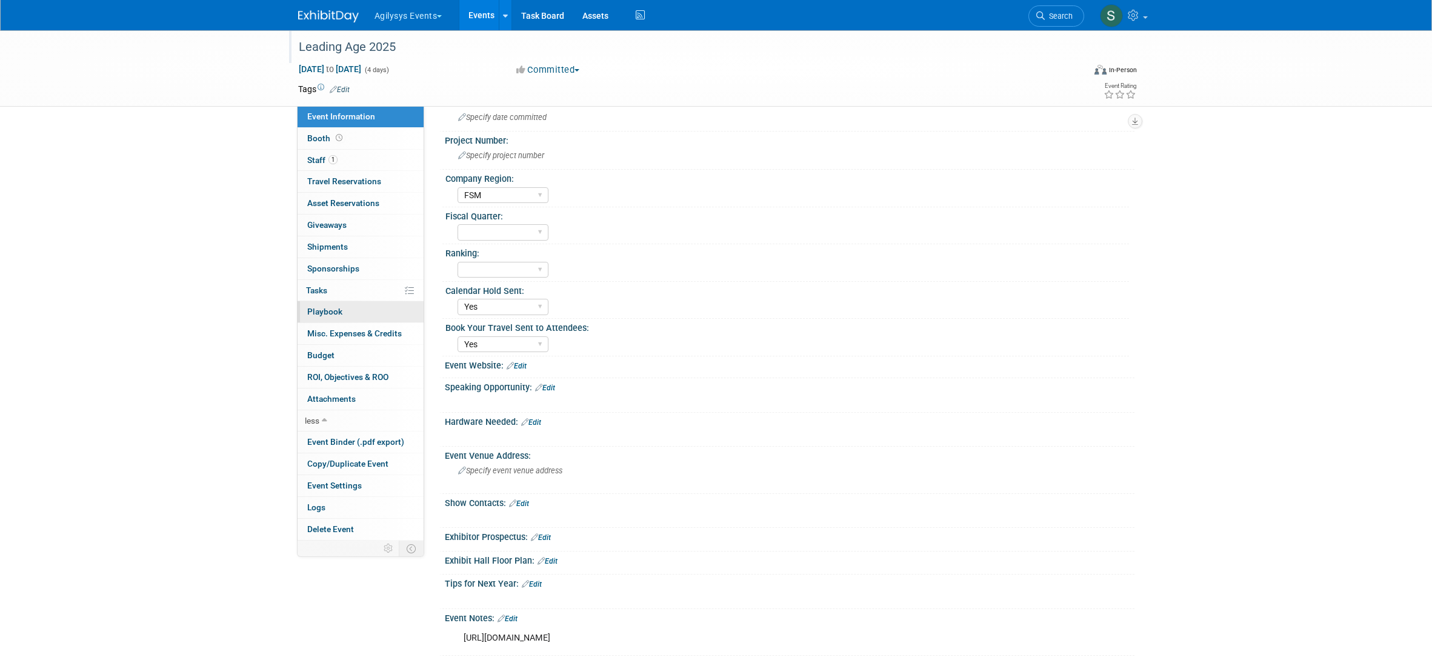
scroll to position [0, 0]
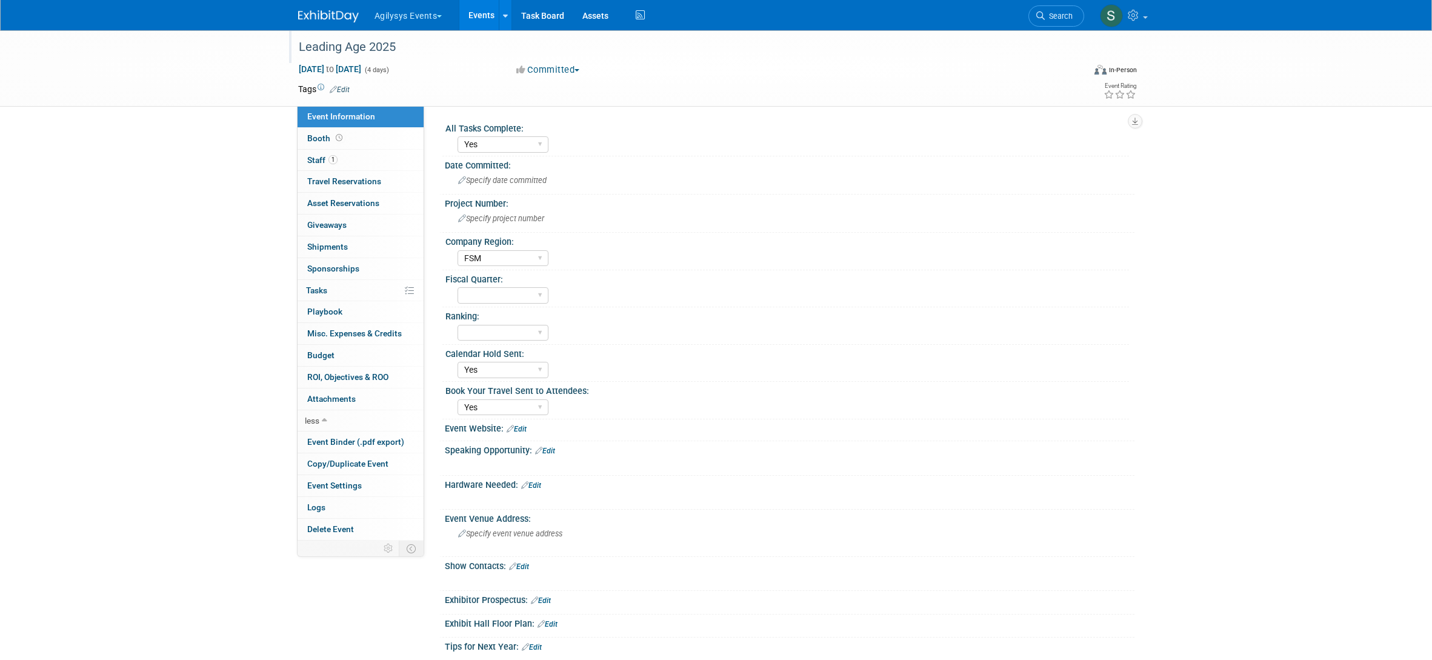
click at [347, 109] on link "Event Information" at bounding box center [361, 116] width 126 height 21
select select "Yes"
select select "FSM"
select select "Yes"
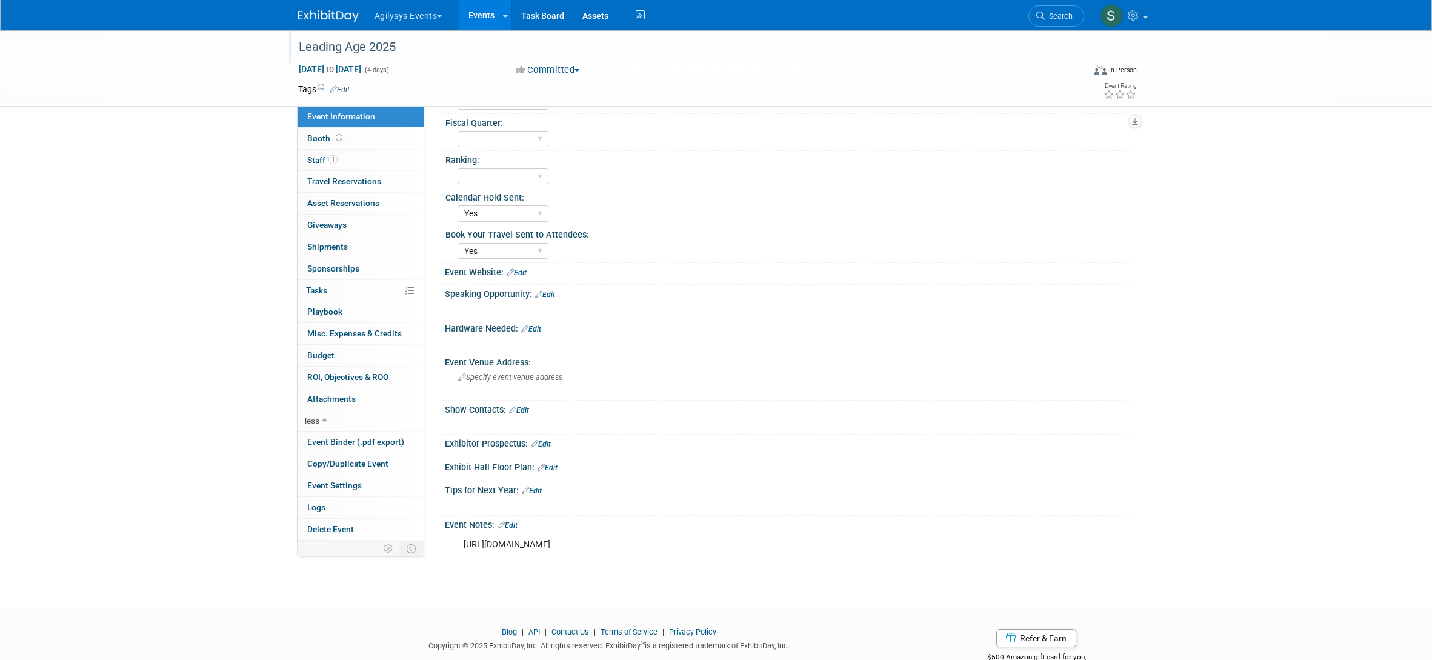
scroll to position [190, 0]
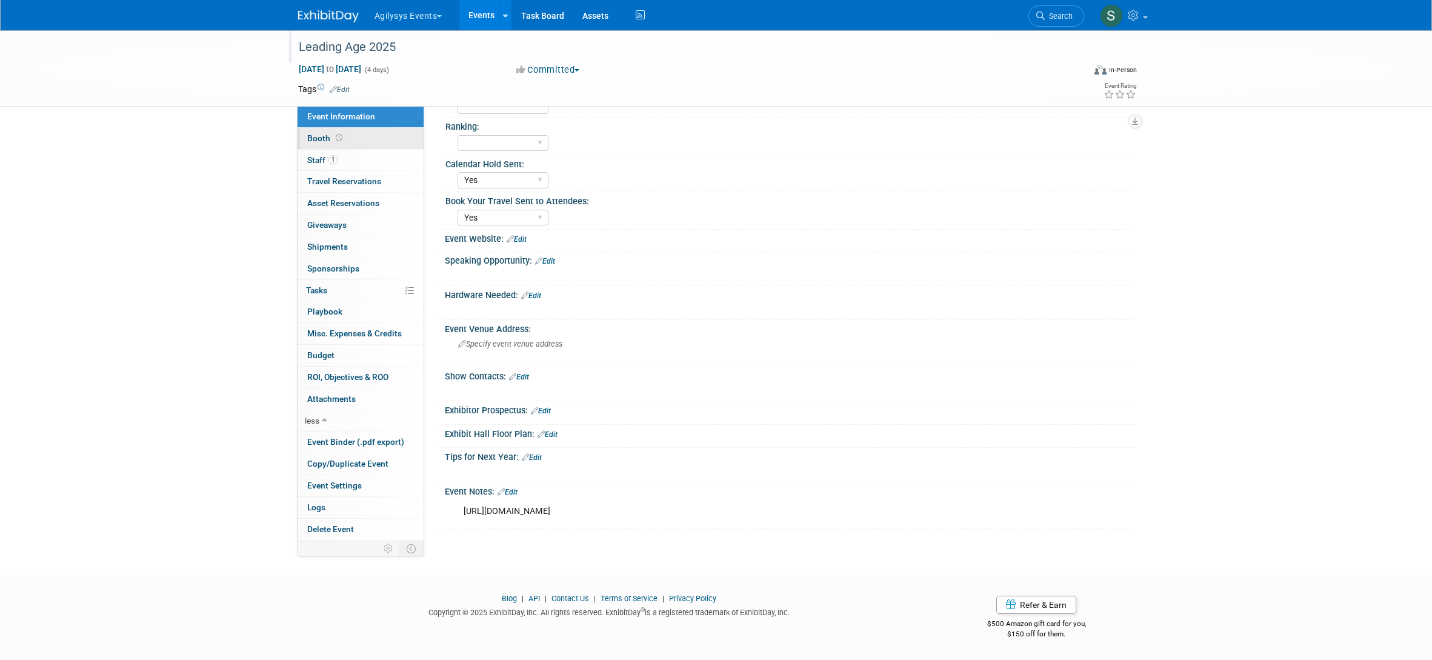
click at [360, 139] on link "Booth" at bounding box center [361, 138] width 126 height 21
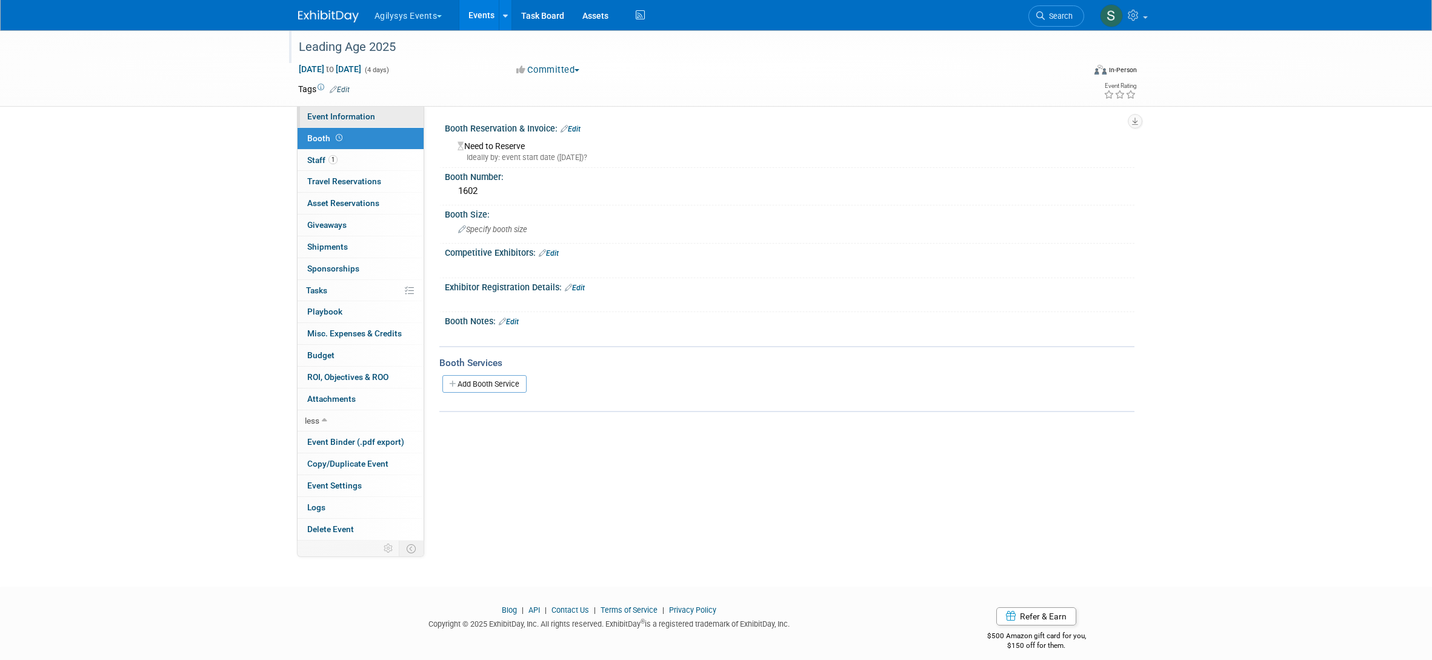
click at [361, 122] on link "Event Information" at bounding box center [361, 116] width 126 height 21
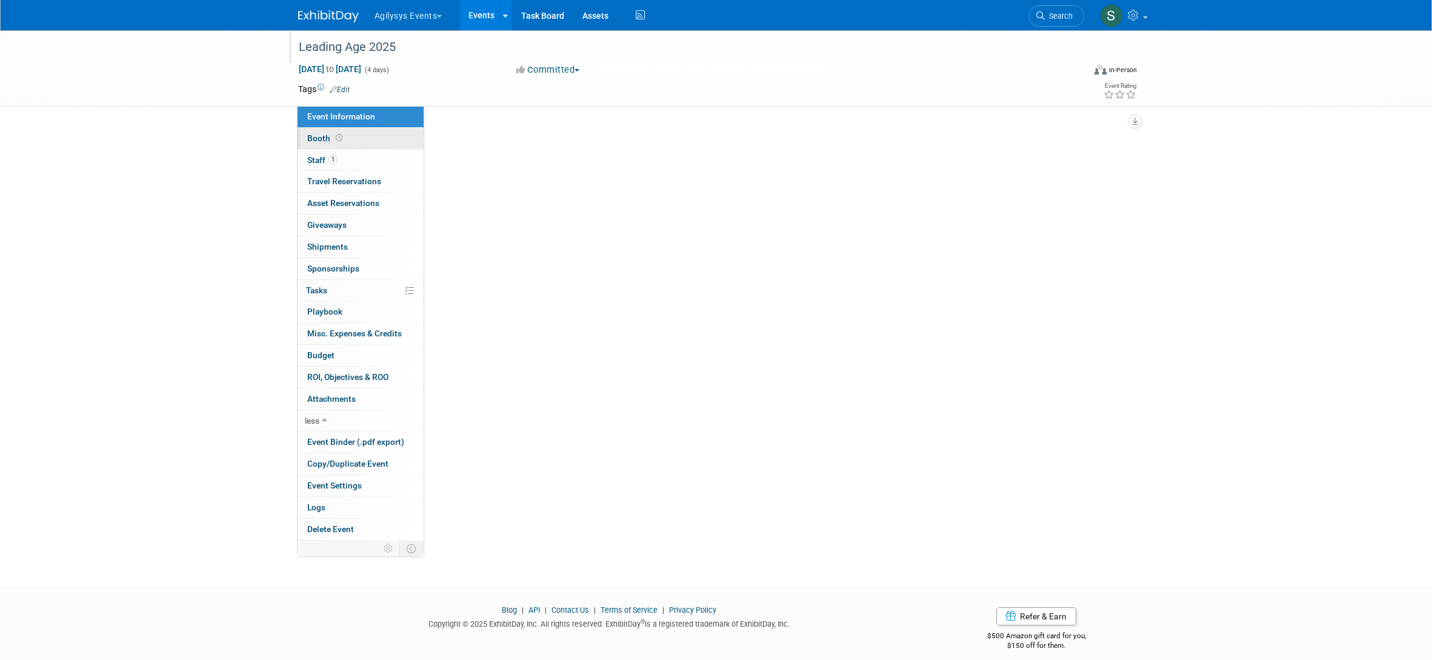
select select "Yes"
select select "FSM"
select select "Yes"
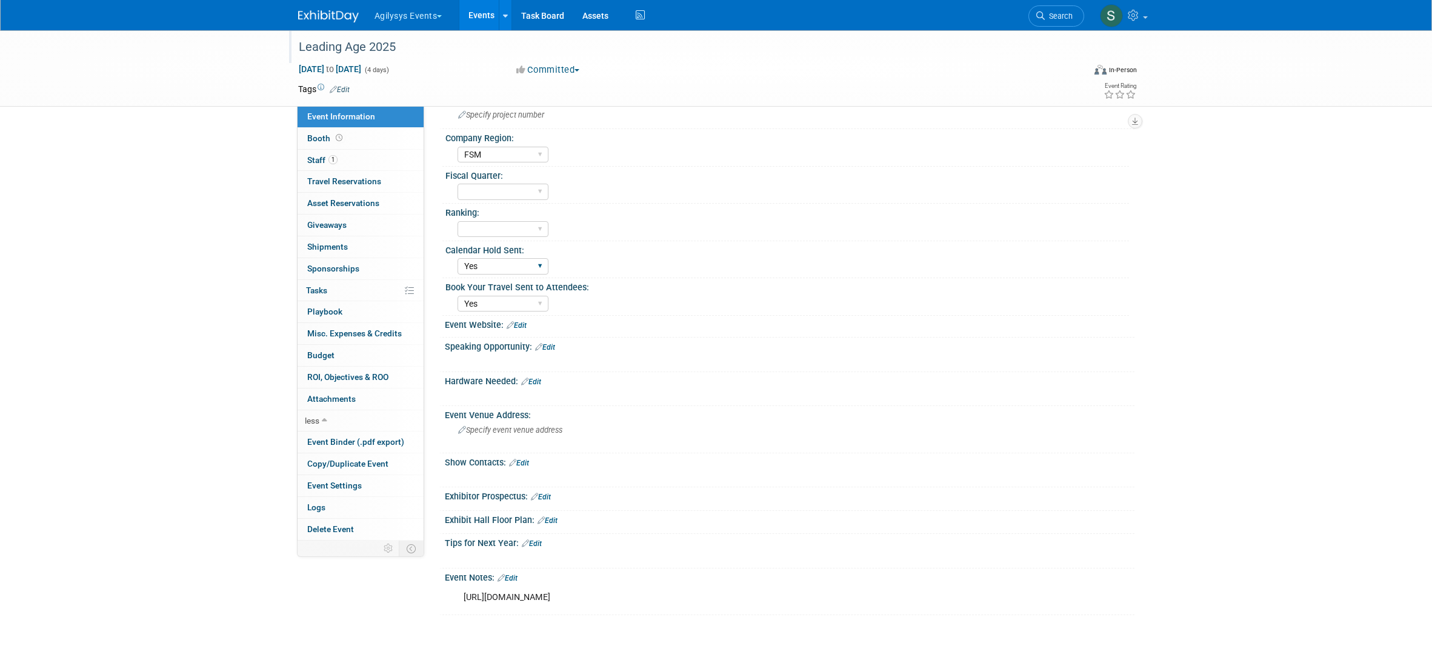
scroll to position [129, 0]
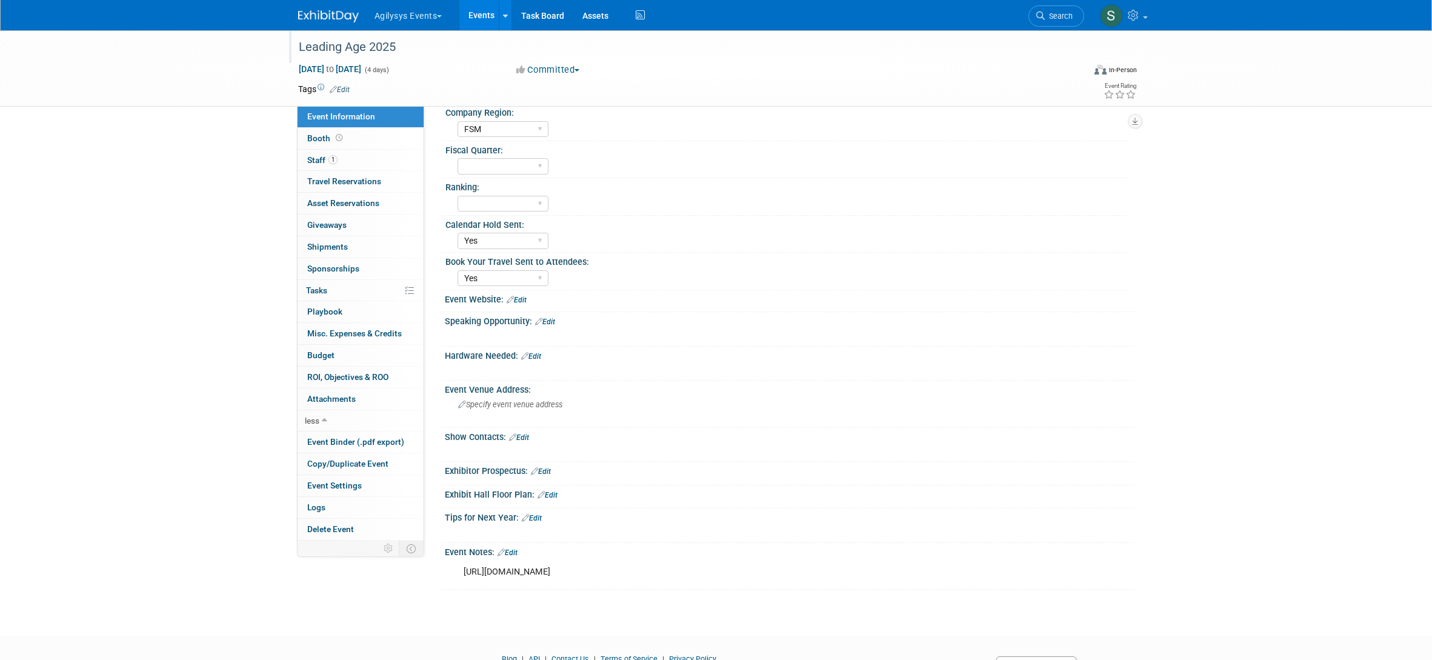
click at [525, 301] on link "Edit" at bounding box center [517, 300] width 20 height 8
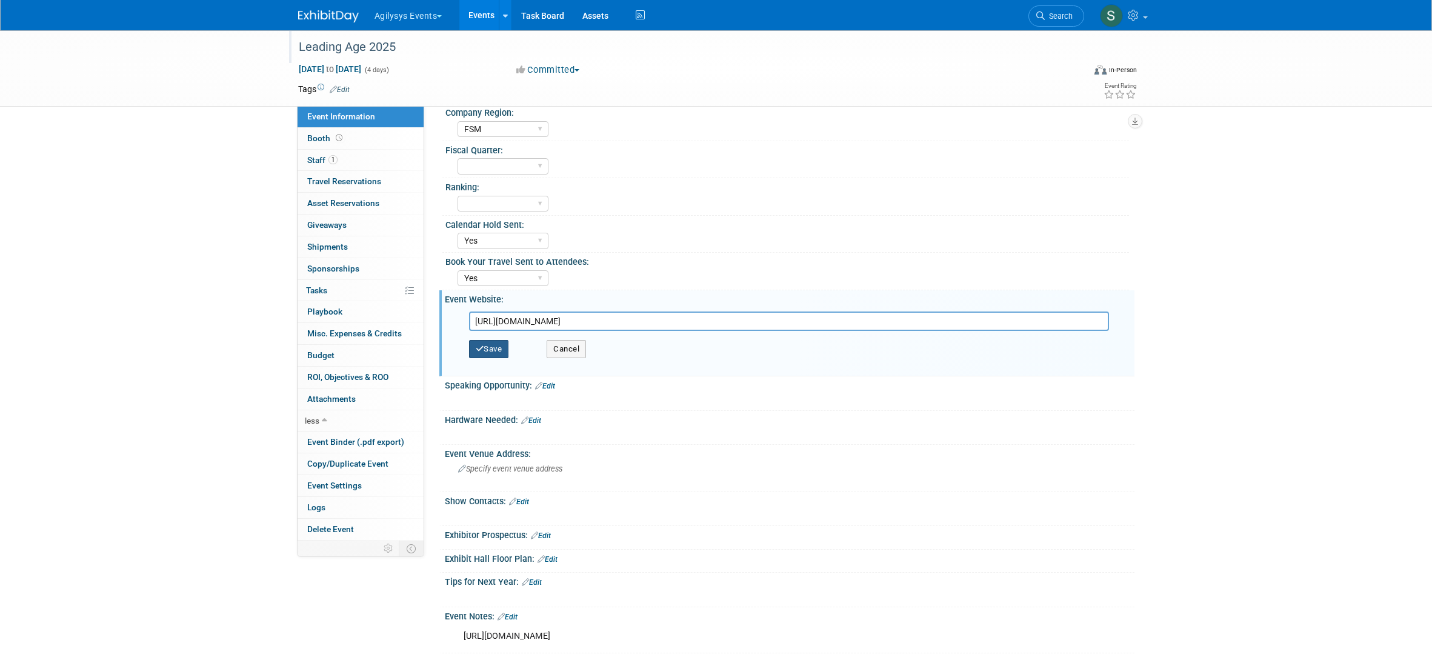
type input "https://registration.experientevent.com/ShowLAE252/Flow/EXH#!/registrant//Perso…"
click at [495, 353] on button "Save" at bounding box center [489, 349] width 40 height 18
click at [0, 0] on div at bounding box center [0, 0] width 0 height 0
